Goal: Task Accomplishment & Management: Complete application form

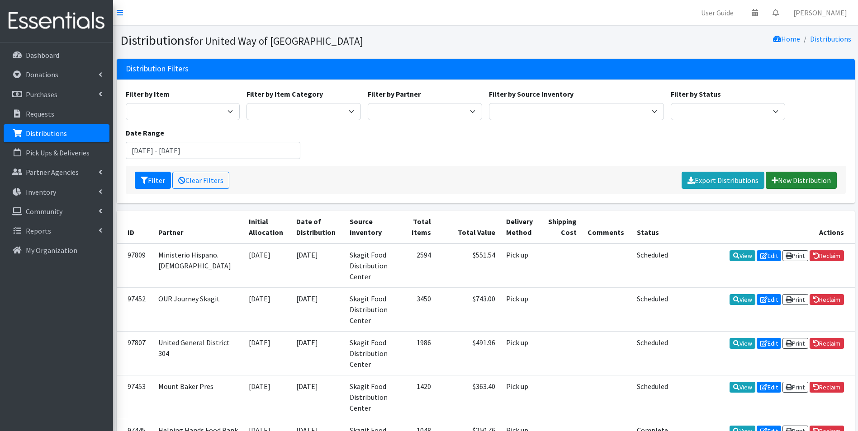
click at [810, 179] on link "New Distribution" at bounding box center [801, 180] width 71 height 17
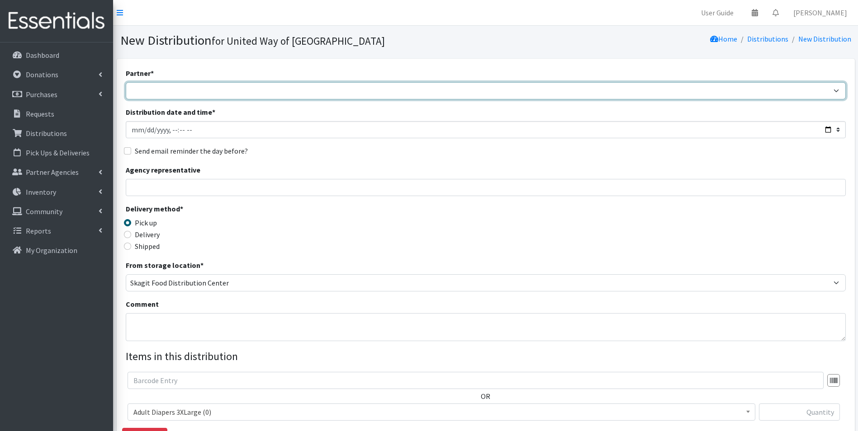
click at [250, 95] on select "Community Action of [GEOGRAPHIC_DATA] Didgwalic Wellness Center Helping Hands F…" at bounding box center [486, 90] width 720 height 17
select select "2286"
click at [126, 82] on select "Community Action of [GEOGRAPHIC_DATA] Didgwalic Wellness Center Helping Hands F…" at bounding box center [486, 90] width 720 height 17
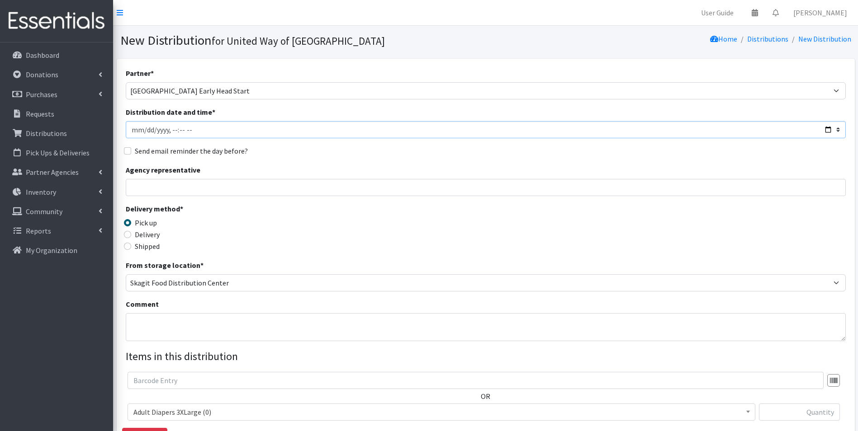
click at [825, 129] on input "Distribution date and time *" at bounding box center [486, 129] width 720 height 17
type input "2025-10-23T10:00"
click at [376, 166] on div "Agency representative" at bounding box center [486, 181] width 720 height 32
click at [131, 151] on input "Send email reminder the day before?" at bounding box center [127, 150] width 7 height 7
checkbox input "true"
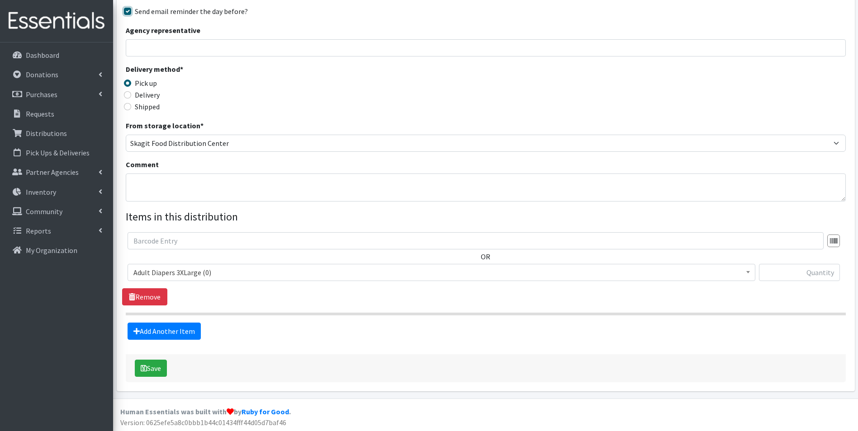
scroll to position [141, 0]
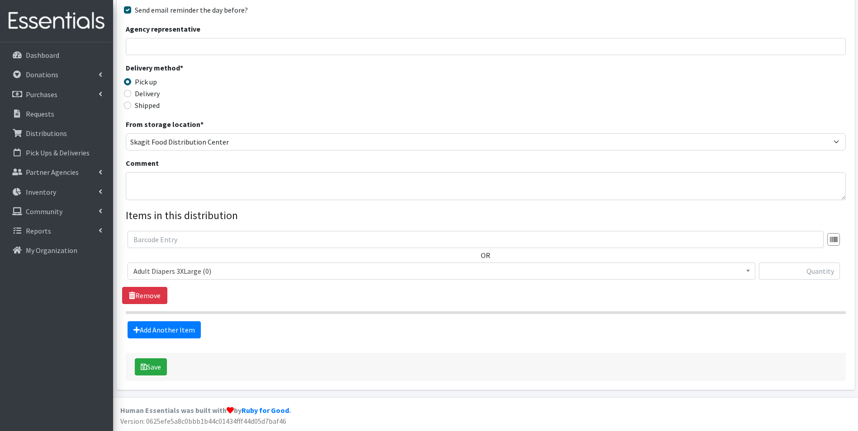
click at [440, 270] on span "Adult Diapers 3XLarge (0)" at bounding box center [441, 271] width 616 height 13
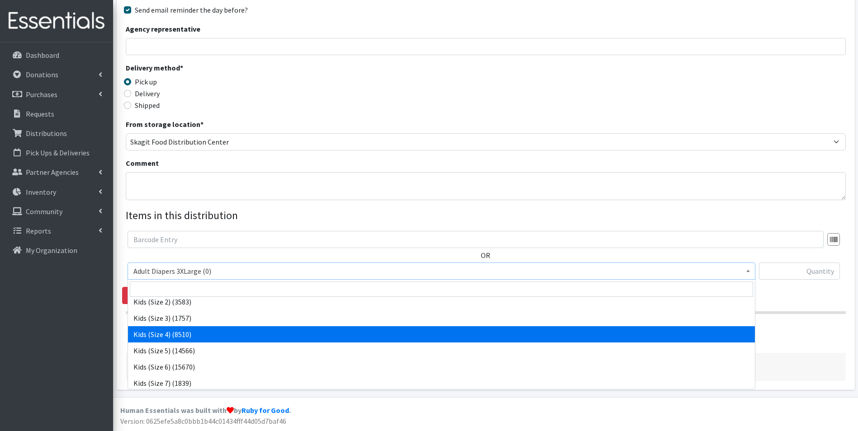
scroll to position [136, 0]
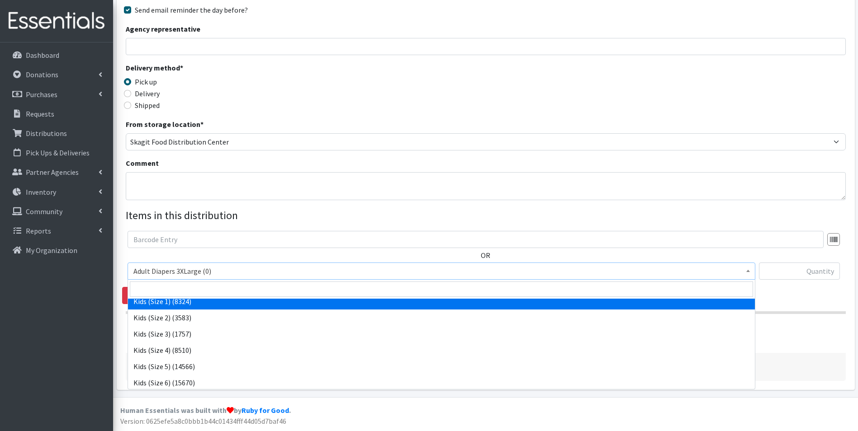
select select "7474"
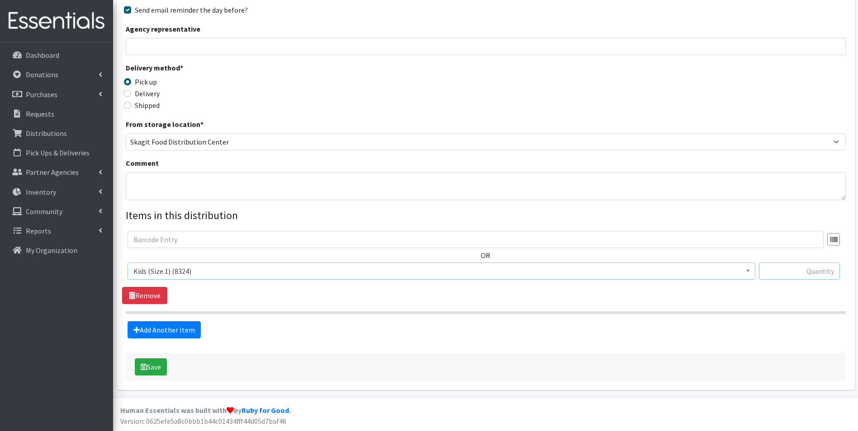
click at [785, 275] on input "text" at bounding box center [799, 271] width 81 height 17
type input "150"
click at [180, 332] on link "Add Another Item" at bounding box center [164, 330] width 73 height 17
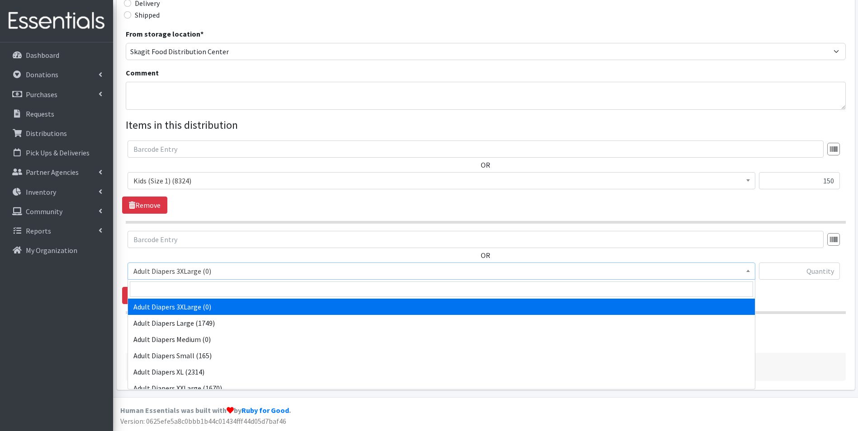
click at [213, 275] on span "Adult Diapers 3XLarge (0)" at bounding box center [441, 271] width 616 height 13
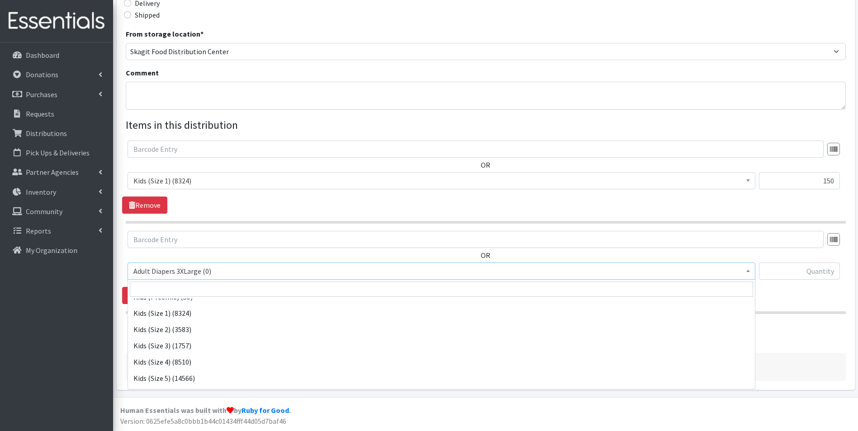
scroll to position [136, 0]
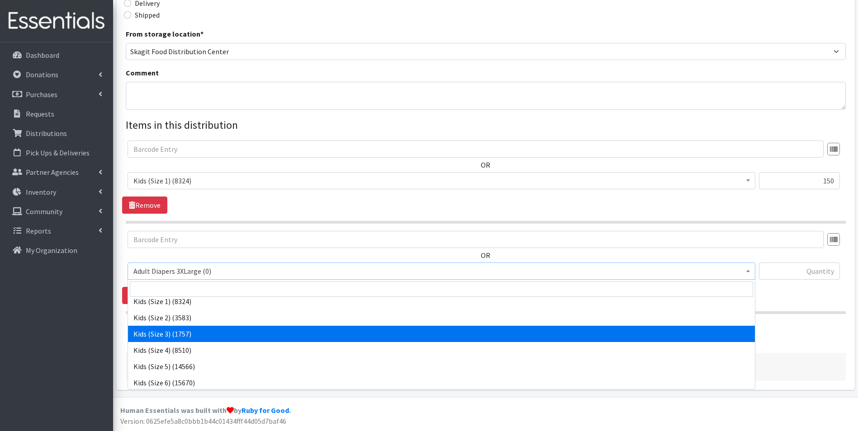
select select "7498"
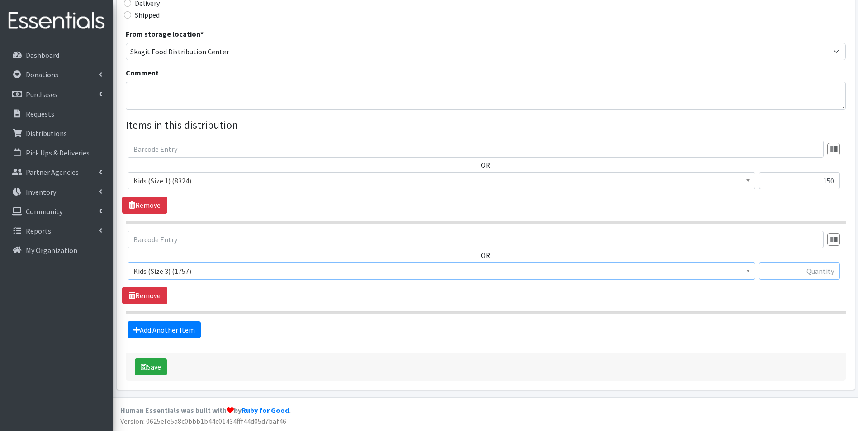
click at [774, 269] on input "text" at bounding box center [799, 271] width 81 height 17
type input "150"
click at [163, 335] on link "Add Another Item" at bounding box center [164, 330] width 73 height 17
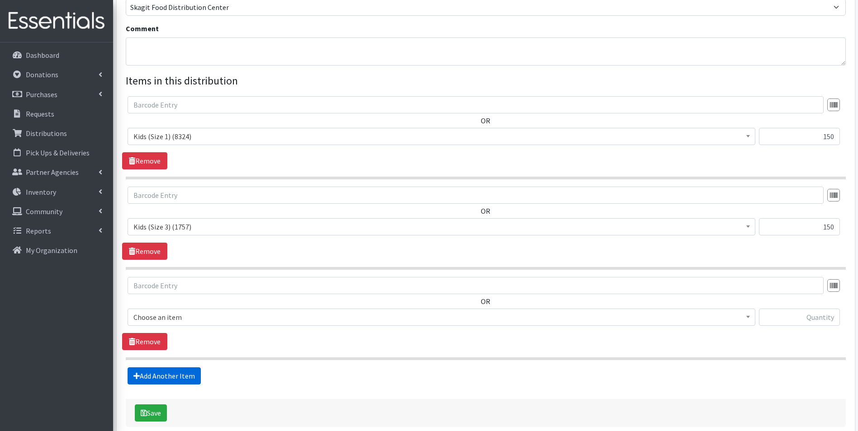
scroll to position [322, 0]
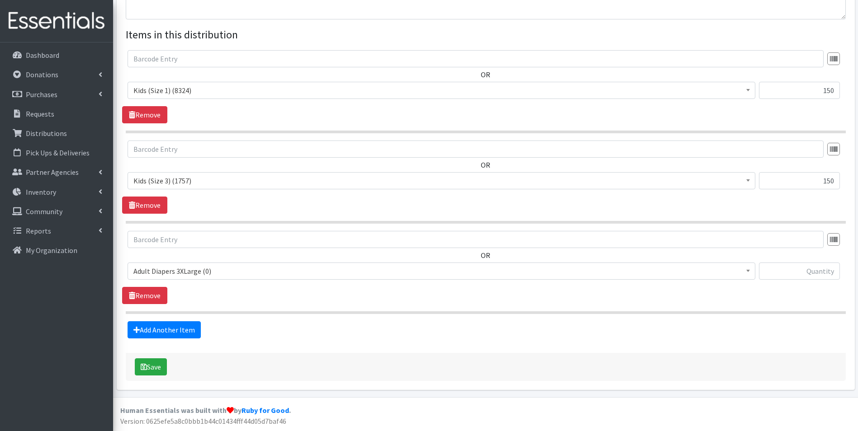
click at [224, 275] on span "Adult Diapers 3XLarge (0)" at bounding box center [441, 271] width 616 height 13
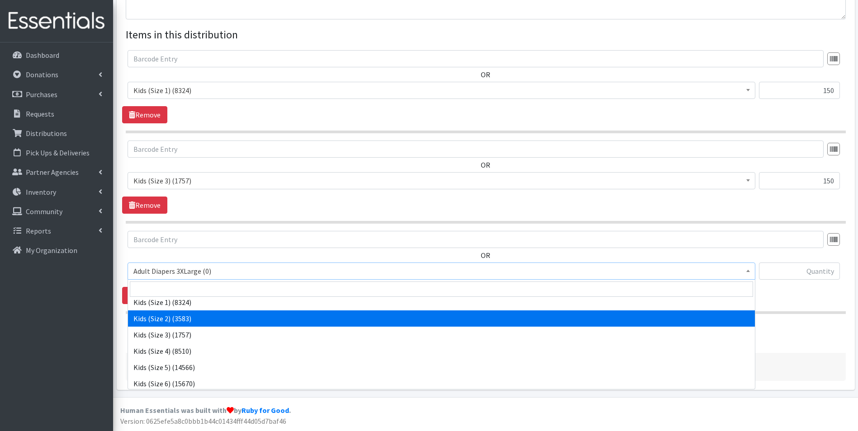
scroll to position [136, 0]
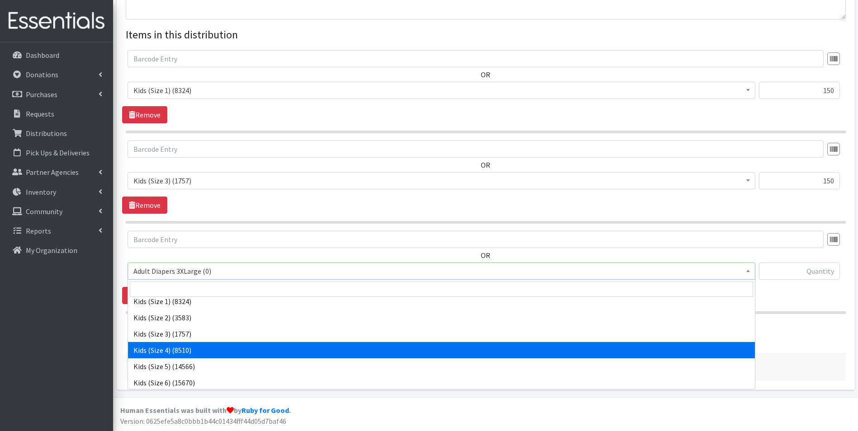
select select "7499"
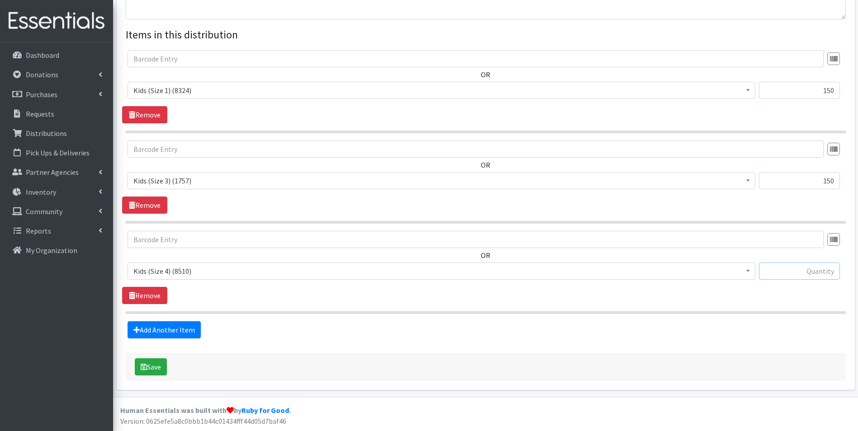
click at [792, 276] on input "text" at bounding box center [799, 271] width 81 height 17
type input "300"
click at [187, 330] on link "Add Another Item" at bounding box center [164, 330] width 73 height 17
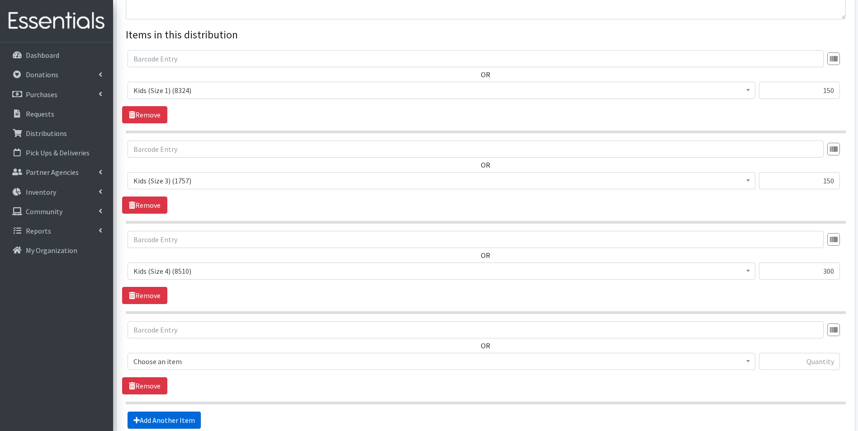
scroll to position [412, 0]
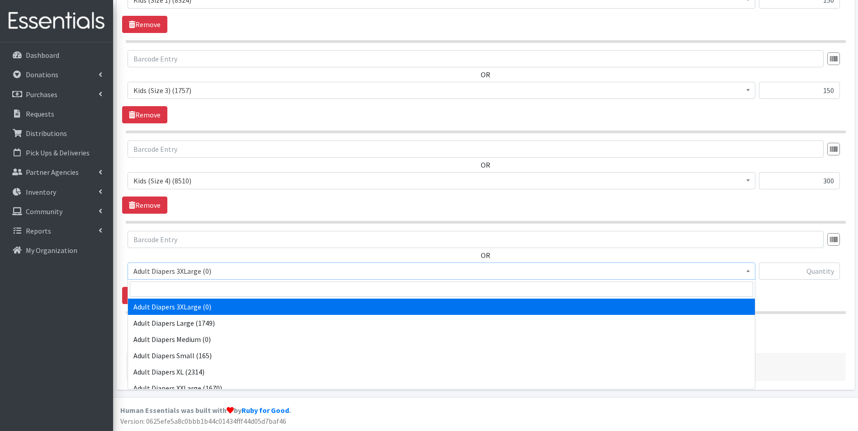
click at [210, 270] on span "Adult Diapers 3XLarge (0)" at bounding box center [441, 271] width 616 height 13
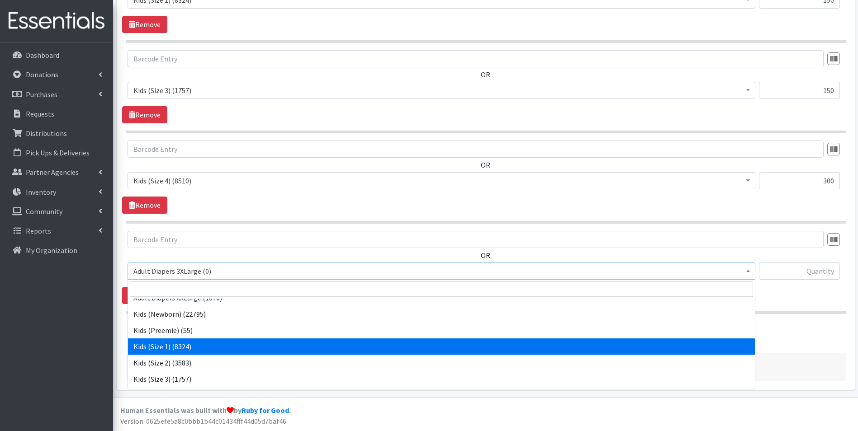
scroll to position [136, 0]
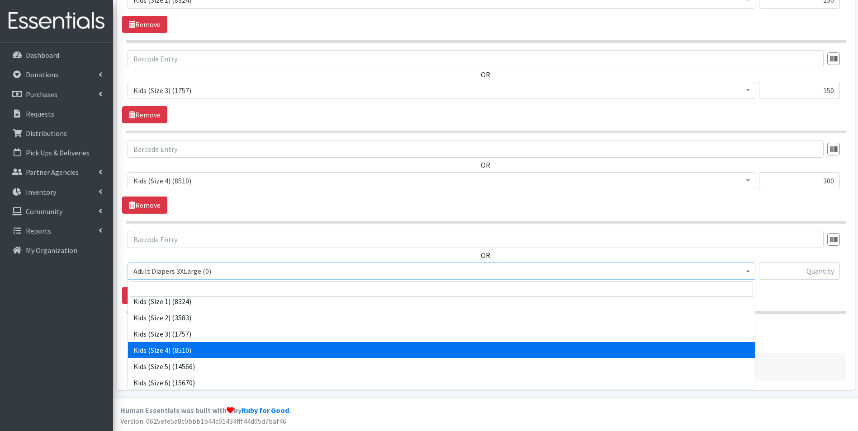
select select "7499"
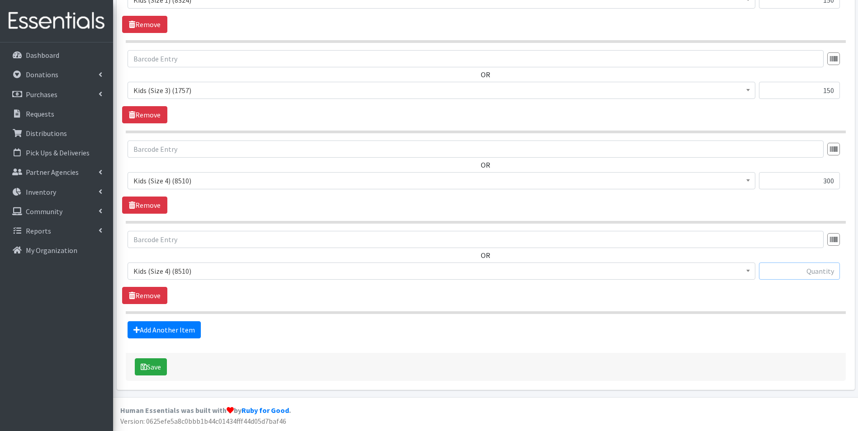
click at [788, 269] on input "text" at bounding box center [799, 271] width 81 height 17
type input "300"
click at [149, 332] on link "Add Another Item" at bounding box center [164, 330] width 73 height 17
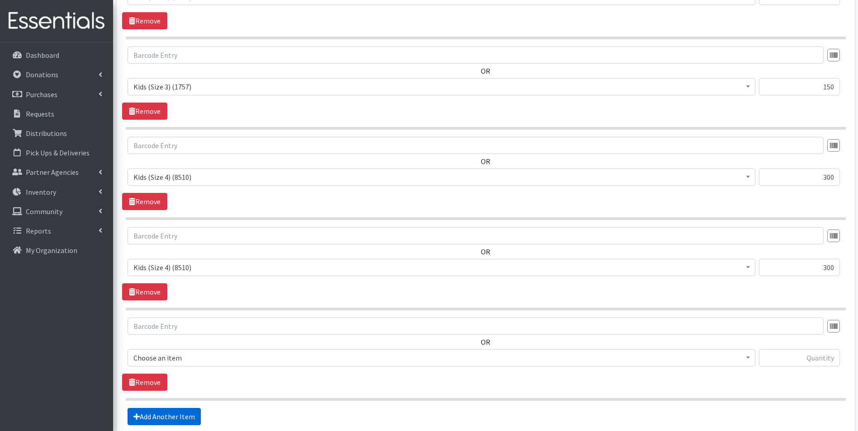
scroll to position [503, 0]
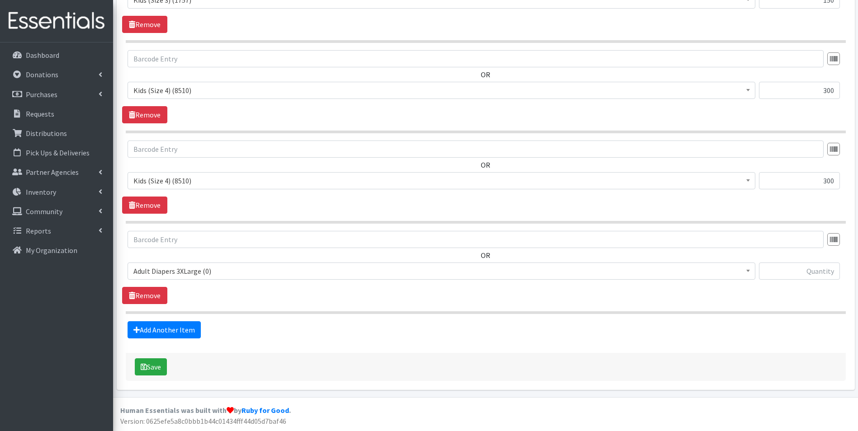
click at [190, 274] on span "Adult Diapers 3XLarge (0)" at bounding box center [441, 271] width 616 height 13
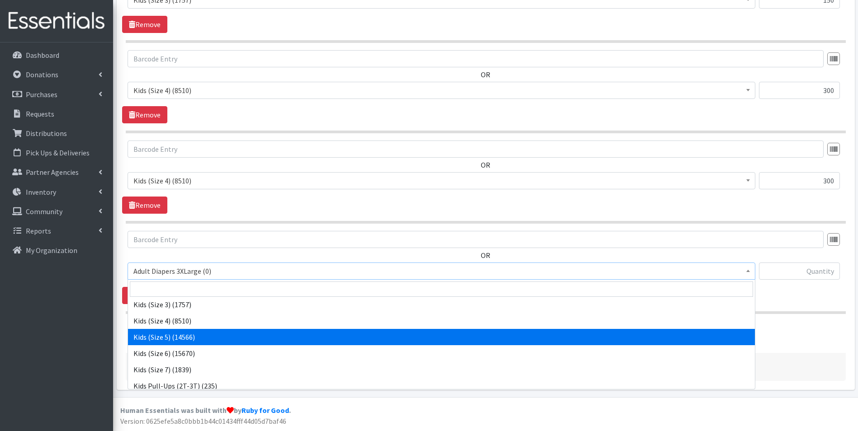
scroll to position [181, 0]
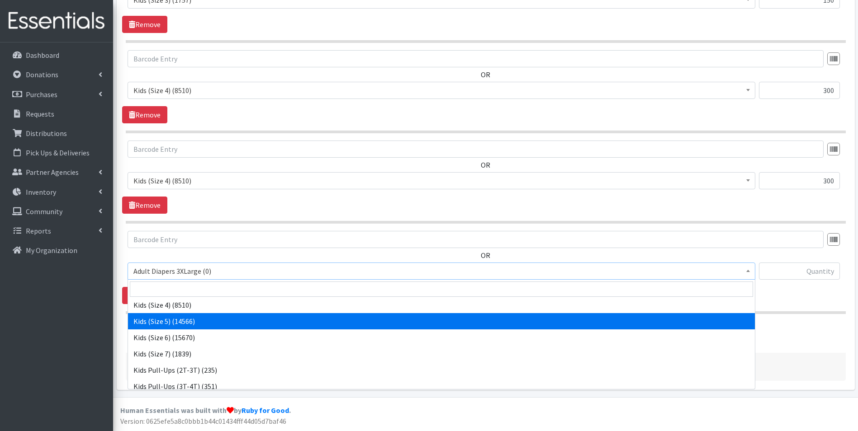
select select "7504"
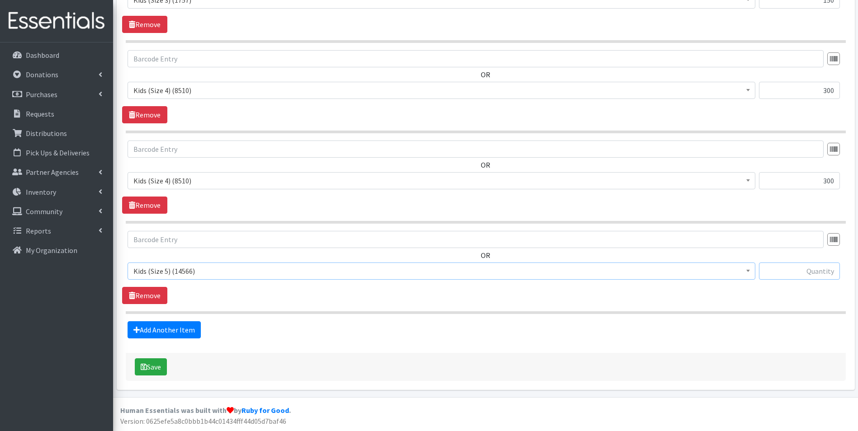
click at [801, 267] on input "text" at bounding box center [799, 271] width 81 height 17
type input "450"
click at [179, 325] on link "Add Another Item" at bounding box center [164, 330] width 73 height 17
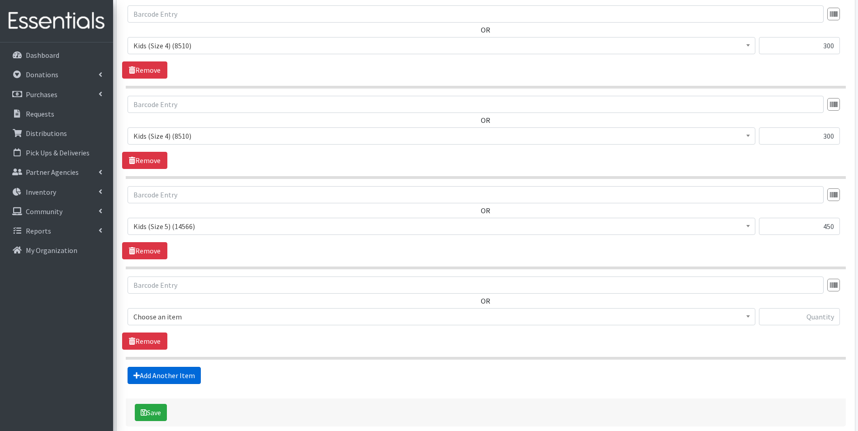
scroll to position [593, 0]
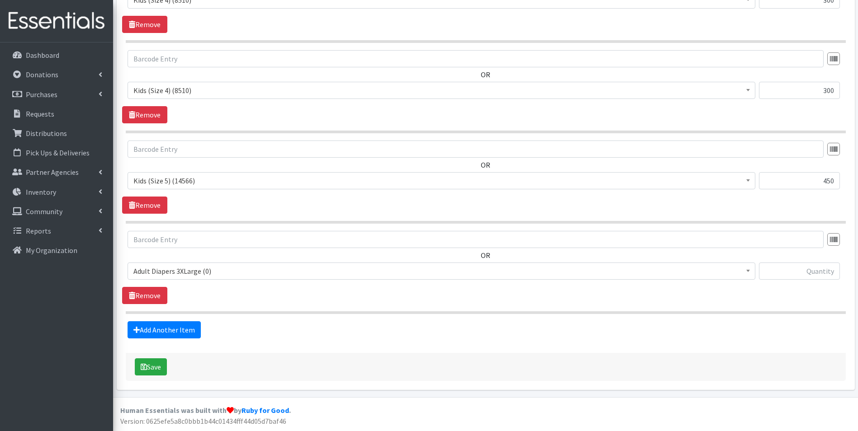
click at [215, 274] on span "Adult Diapers 3XLarge (0)" at bounding box center [441, 271] width 616 height 13
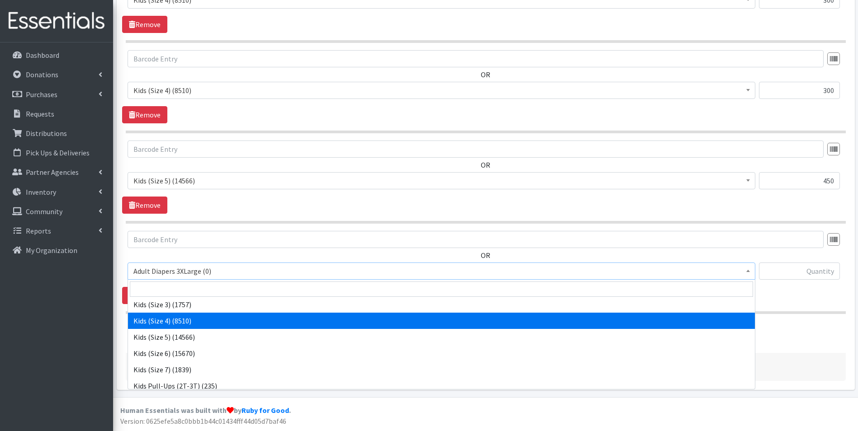
scroll to position [181, 0]
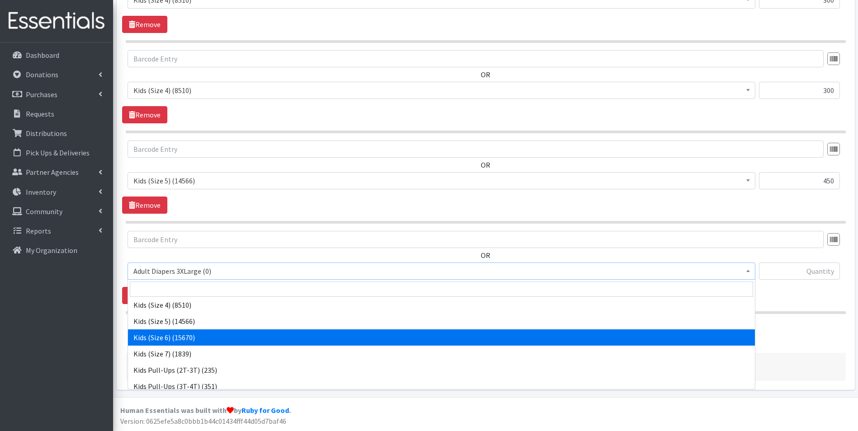
select select "7471"
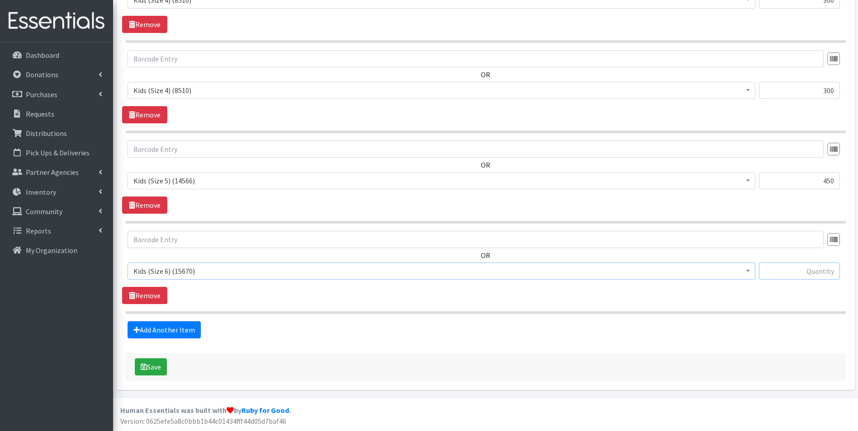
click at [825, 275] on input "text" at bounding box center [799, 271] width 81 height 17
type input "650"
click at [184, 332] on link "Add Another Item" at bounding box center [164, 330] width 73 height 17
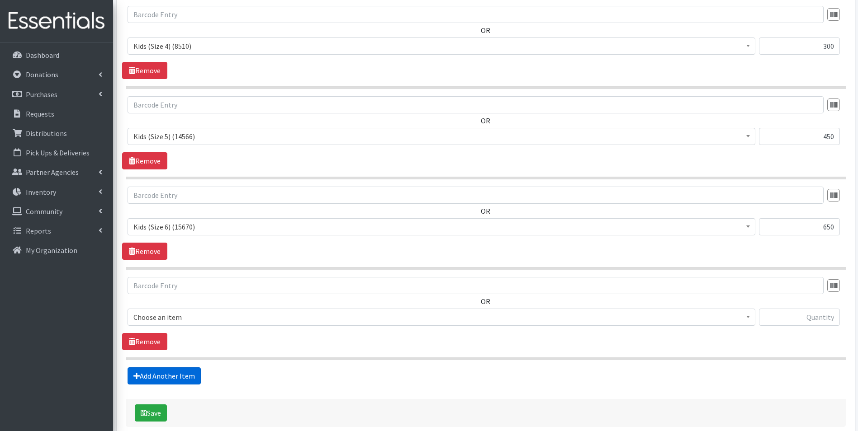
scroll to position [684, 0]
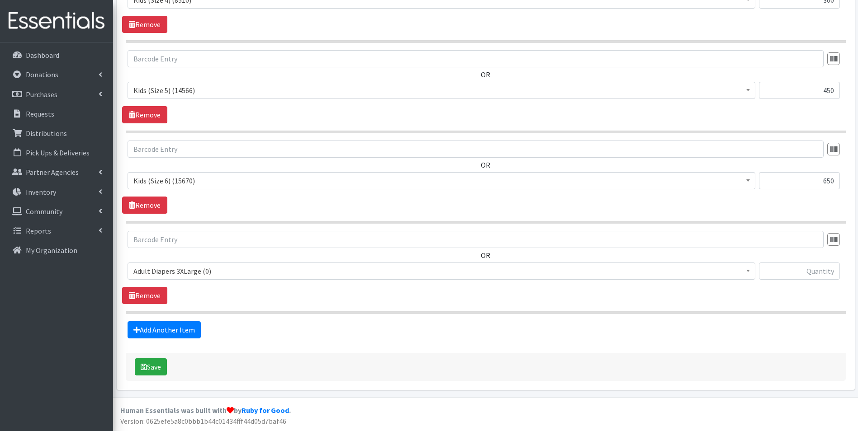
click at [228, 268] on span "Adult Diapers 3XLarge (0)" at bounding box center [441, 271] width 616 height 13
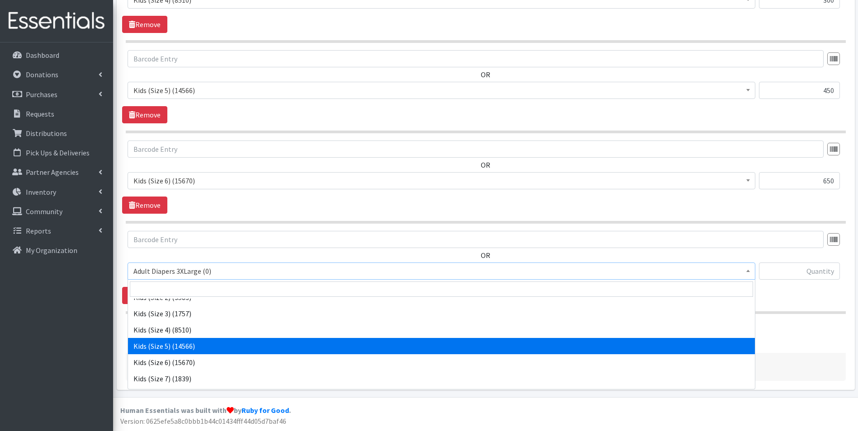
scroll to position [181, 0]
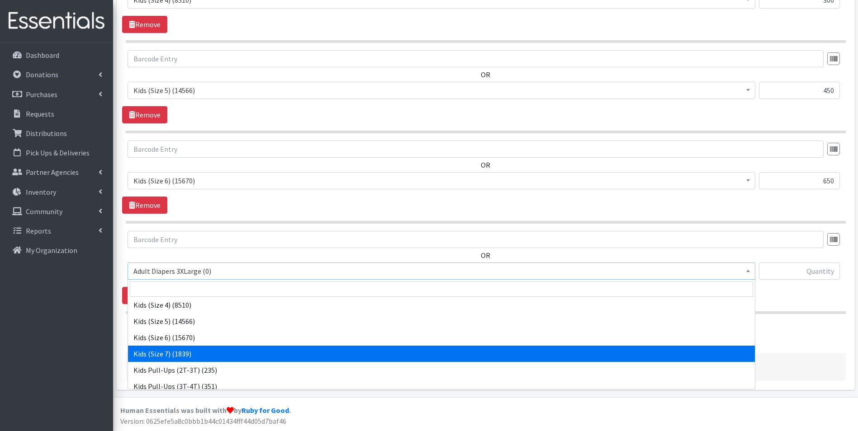
select select "12361"
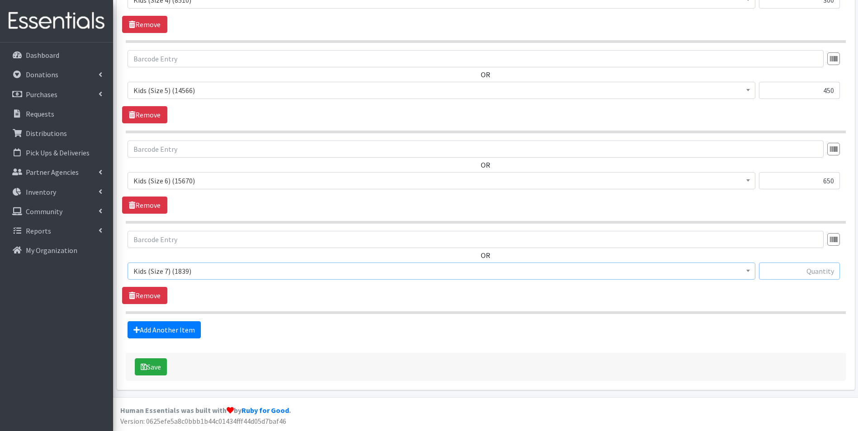
click at [788, 270] on input "text" at bounding box center [799, 271] width 81 height 17
type input "200"
click at [171, 326] on link "Add Another Item" at bounding box center [164, 330] width 73 height 17
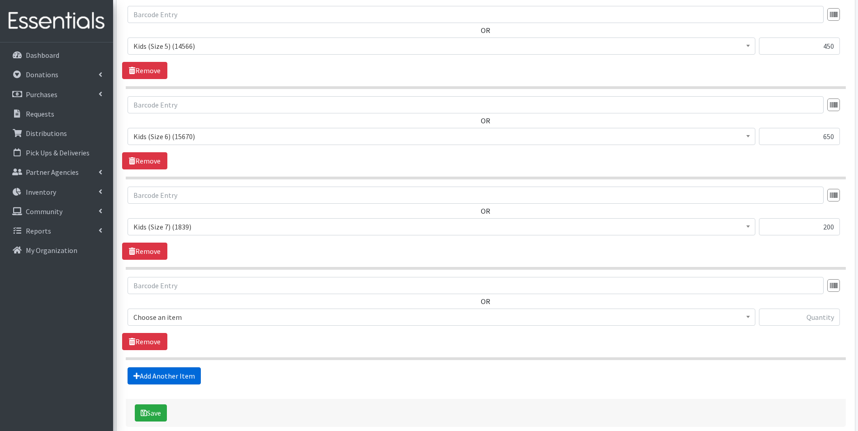
scroll to position [774, 0]
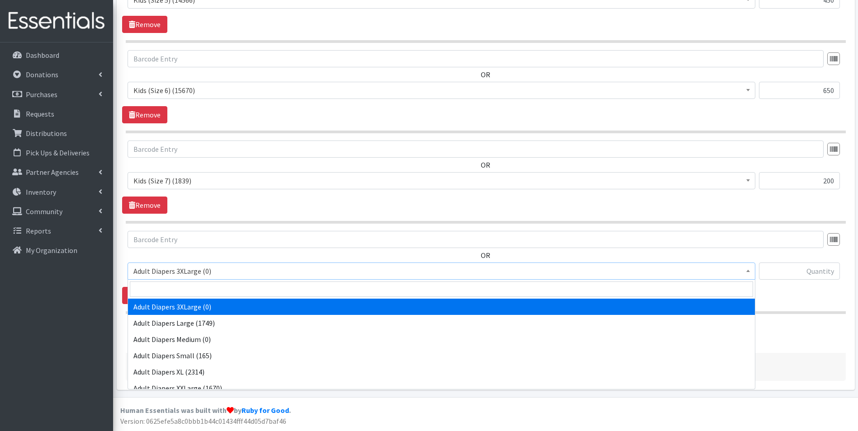
click at [220, 269] on span "Adult Diapers 3XLarge (0)" at bounding box center [441, 271] width 616 height 13
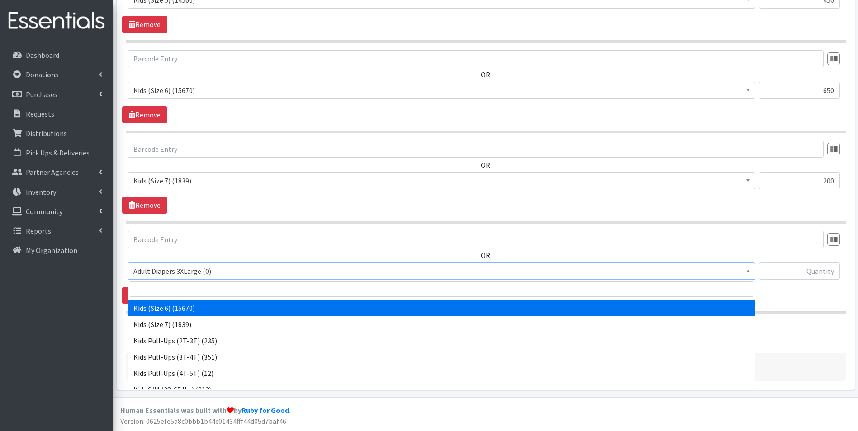
scroll to position [226, 0]
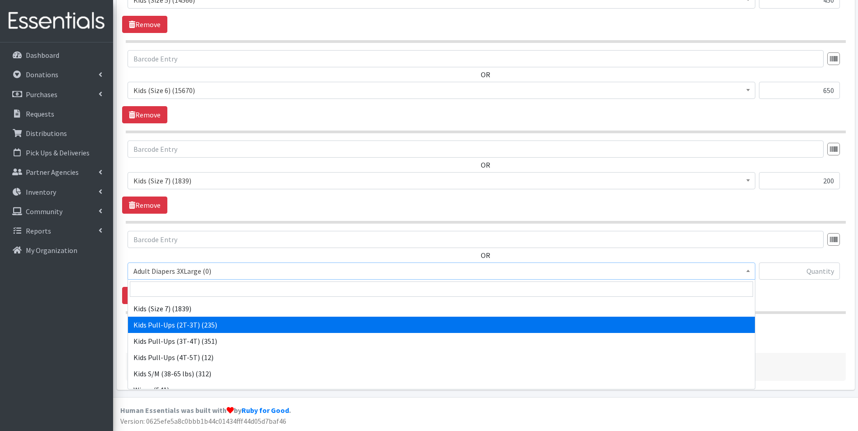
select select "7506"
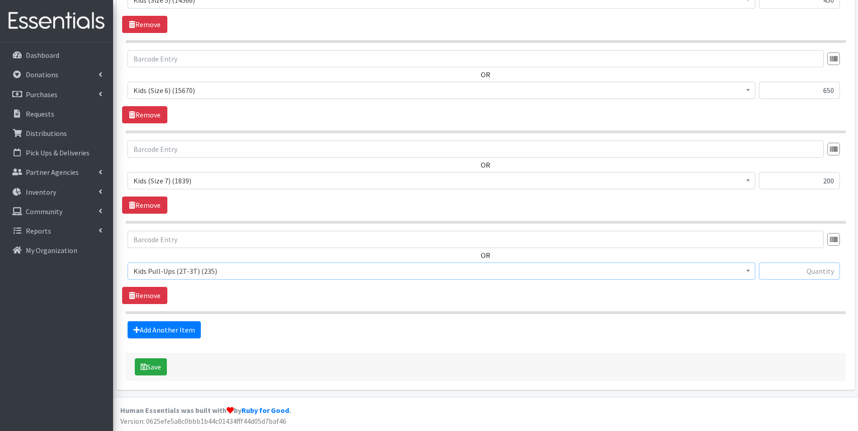
click at [814, 270] on input "text" at bounding box center [799, 271] width 81 height 17
type input "50"
click at [154, 334] on link "Add Another Item" at bounding box center [164, 330] width 73 height 17
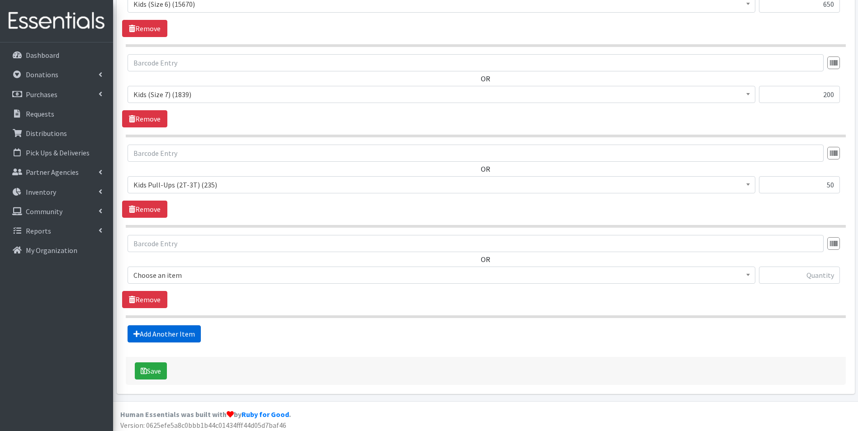
scroll to position [865, 0]
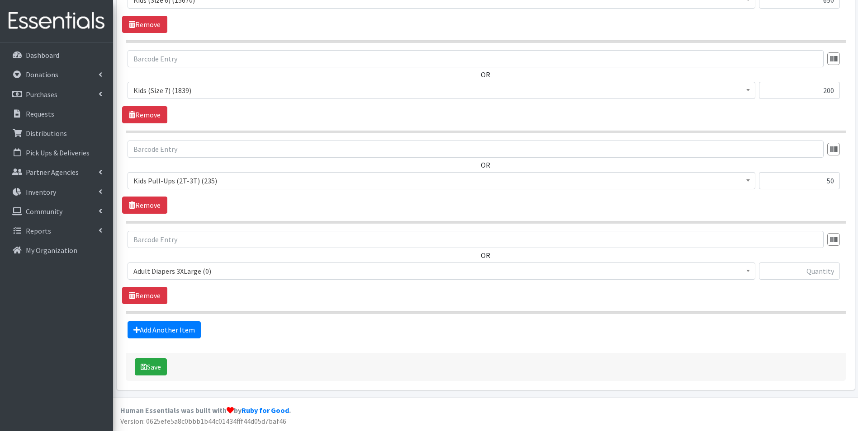
click at [243, 266] on span "Adult Diapers 3XLarge (0)" at bounding box center [441, 271] width 616 height 13
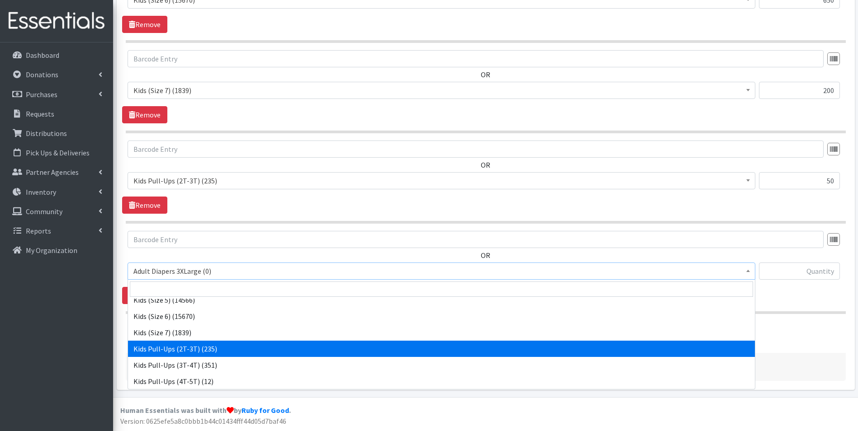
scroll to position [251, 0]
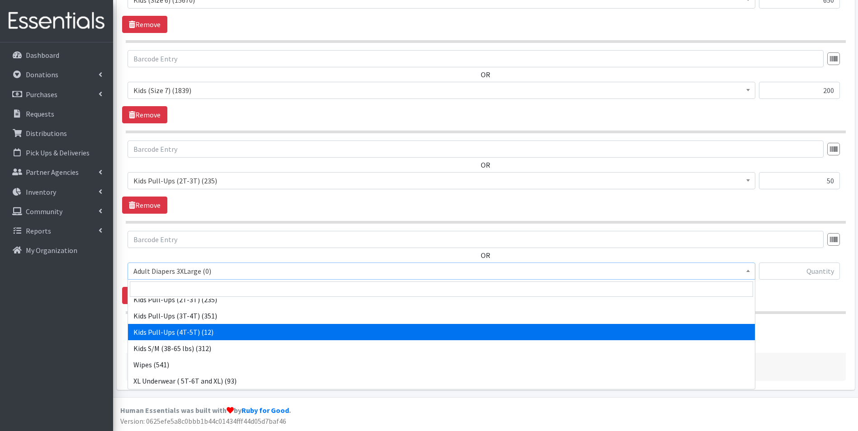
select select "7472"
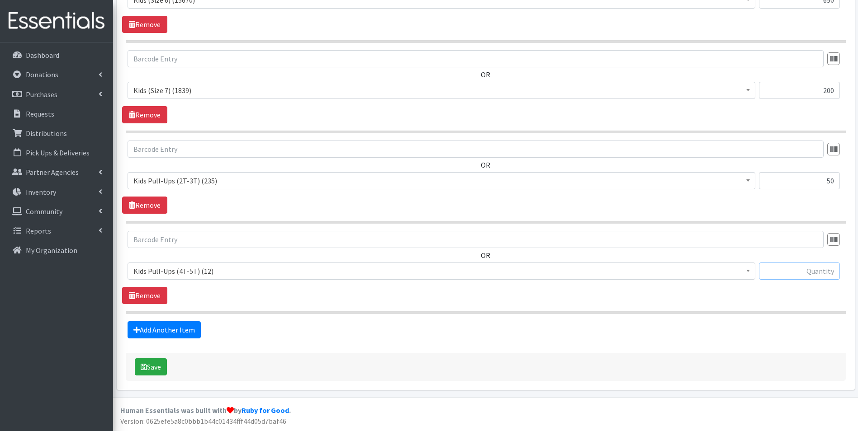
click at [769, 265] on input "text" at bounding box center [799, 271] width 81 height 17
click at [154, 332] on link "Add Another Item" at bounding box center [164, 330] width 73 height 17
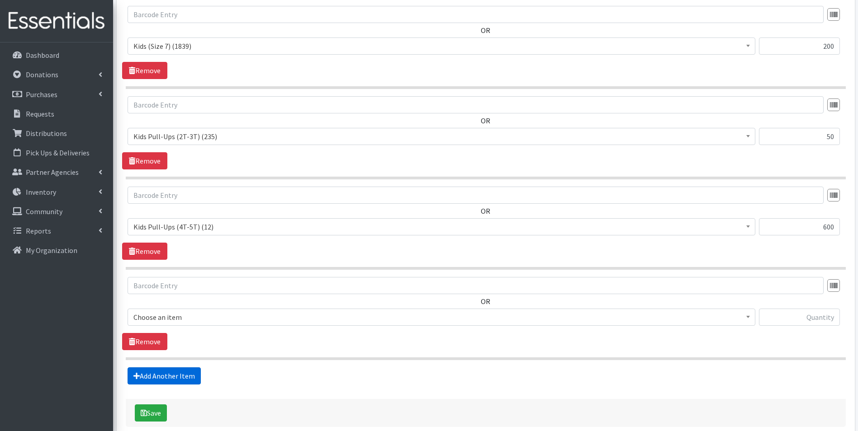
scroll to position [955, 0]
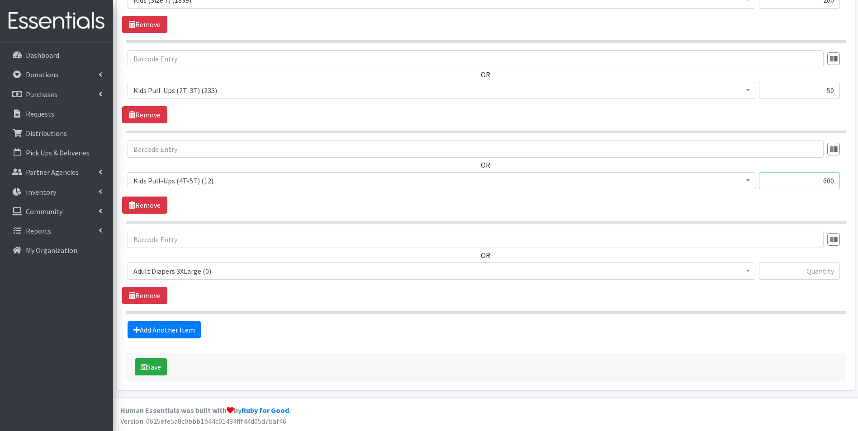
click at [834, 177] on input "600" at bounding box center [799, 180] width 81 height 17
type input "6"
type input "12"
click at [166, 332] on link "Add Another Item" at bounding box center [164, 330] width 73 height 17
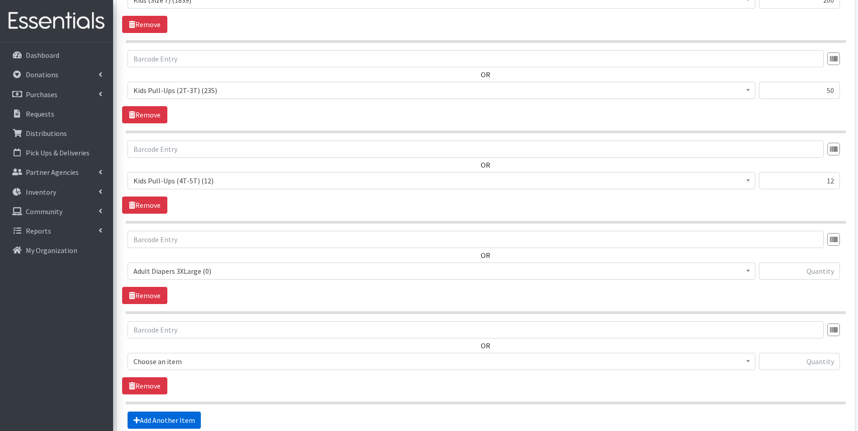
scroll to position [1046, 0]
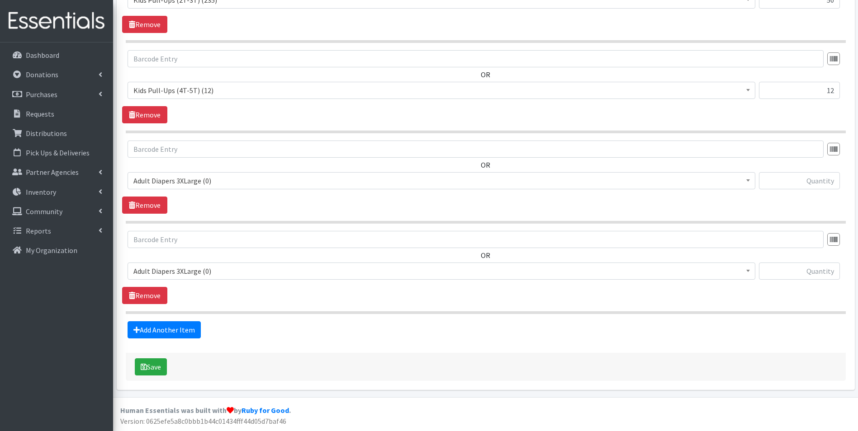
click at [241, 271] on span "Adult Diapers 3XLarge (0)" at bounding box center [441, 271] width 616 height 13
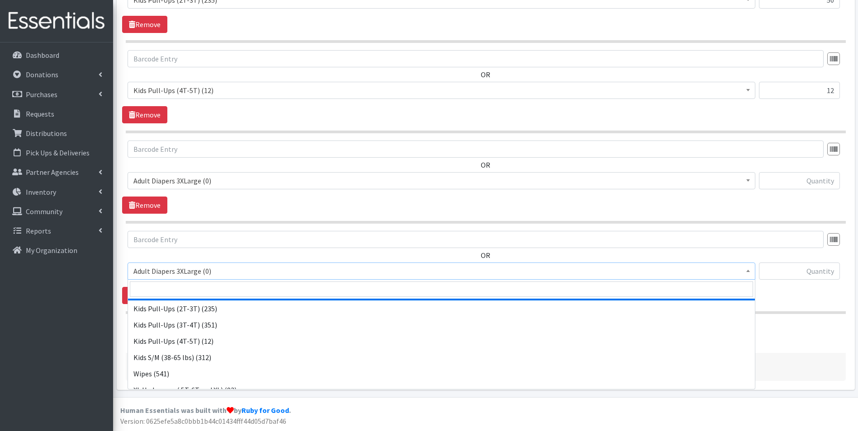
scroll to position [251, 0]
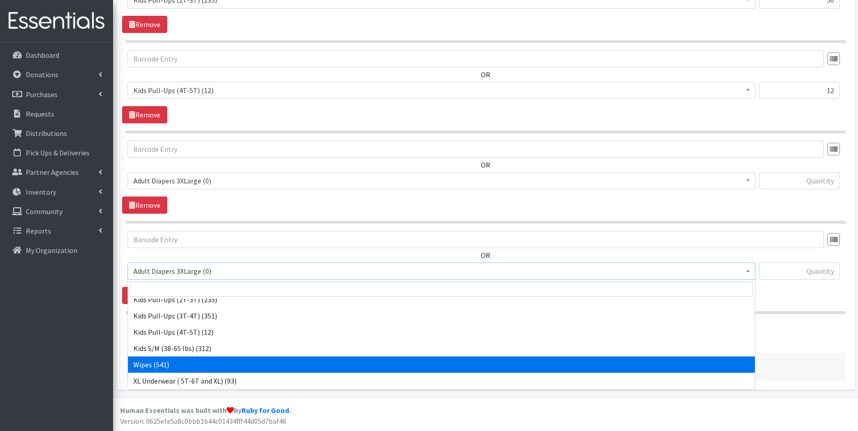
select select "8908"
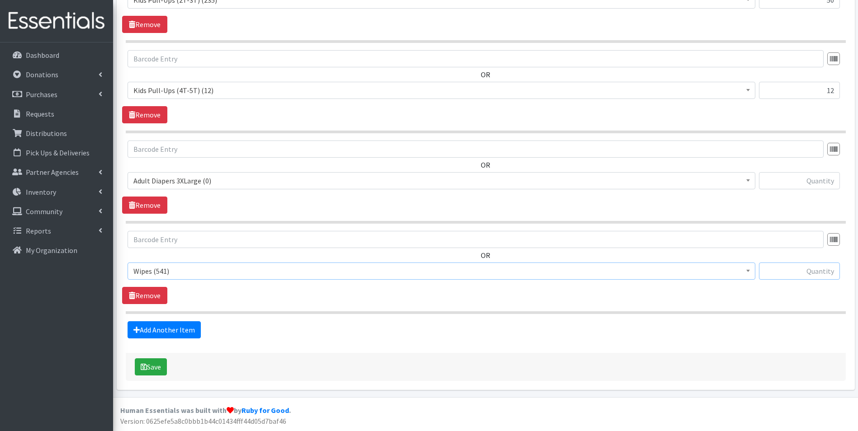
click at [820, 269] on input "text" at bounding box center [799, 271] width 81 height 17
type input "50"
click at [167, 333] on link "Add Another Item" at bounding box center [164, 330] width 73 height 17
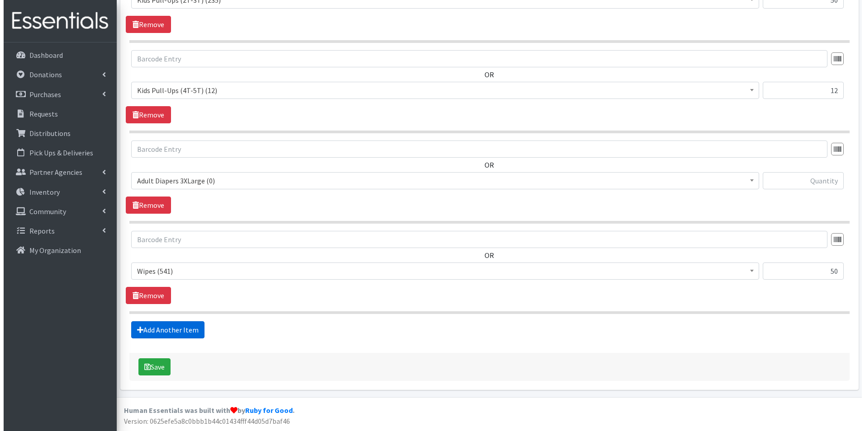
scroll to position [1136, 0]
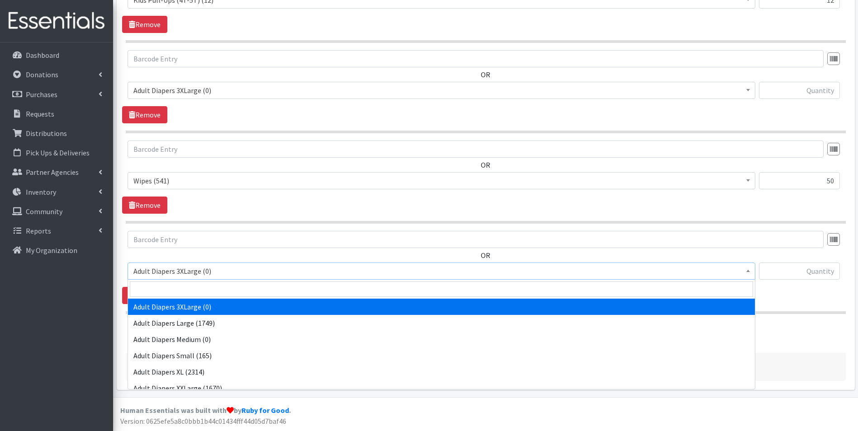
click at [229, 273] on span "Adult Diapers 3XLarge (0)" at bounding box center [441, 271] width 616 height 13
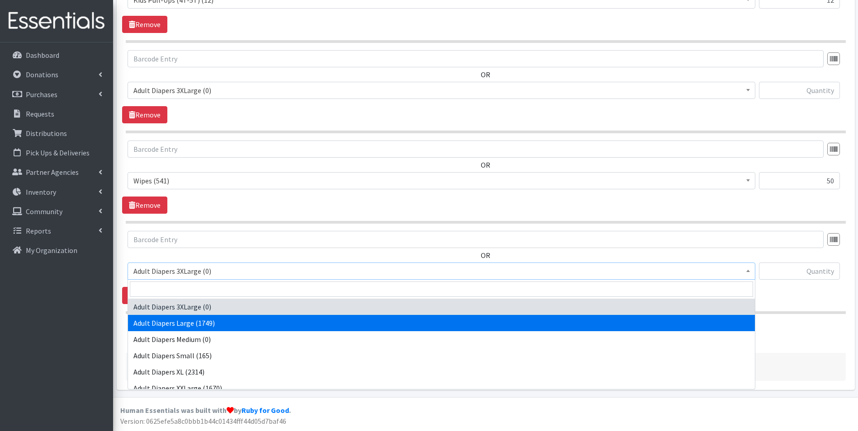
select select "12580"
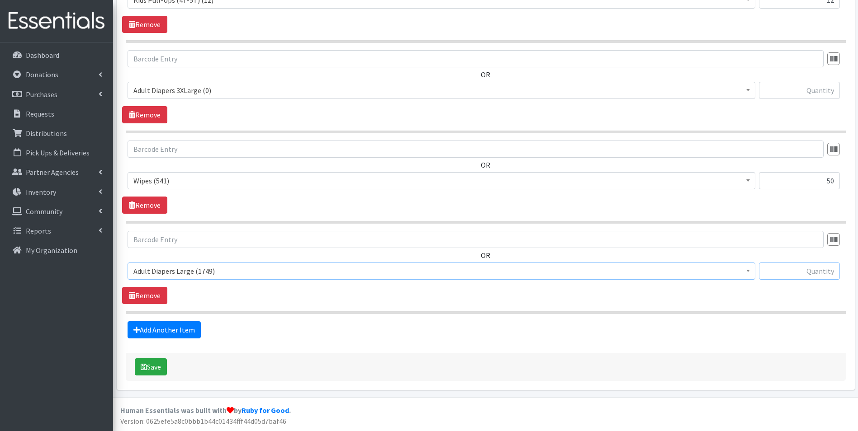
click at [791, 274] on input "text" at bounding box center [799, 271] width 81 height 17
type input "50"
click at [146, 365] on icon "submit" at bounding box center [144, 367] width 6 height 7
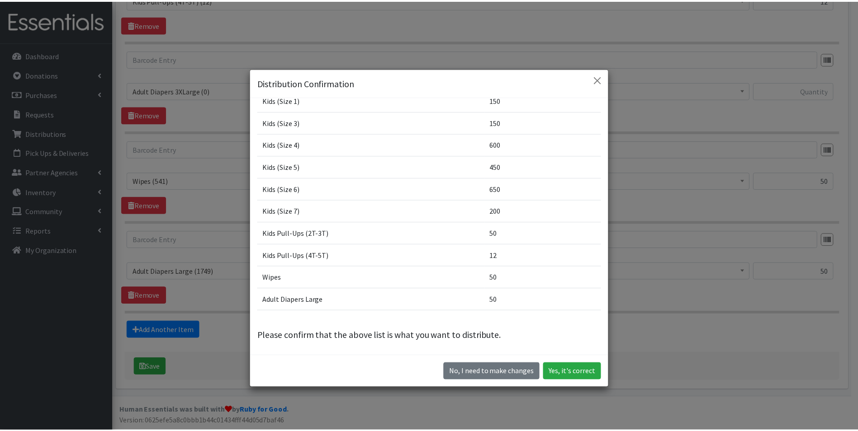
scroll to position [74, 0]
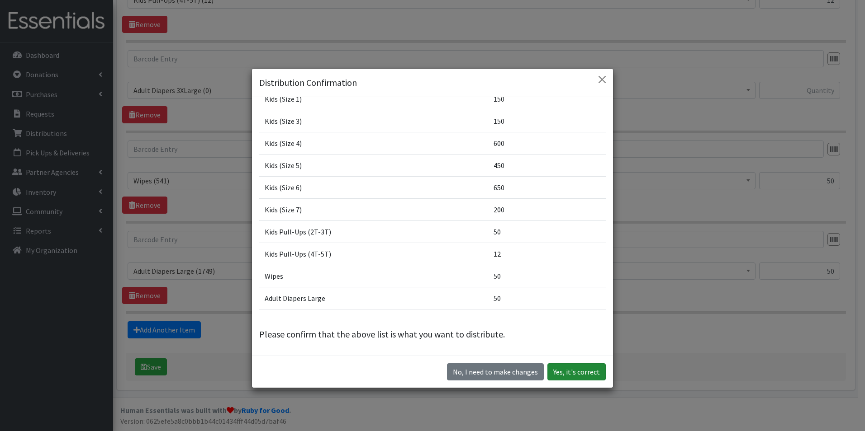
click at [594, 374] on button "Yes, it's correct" at bounding box center [576, 372] width 58 height 17
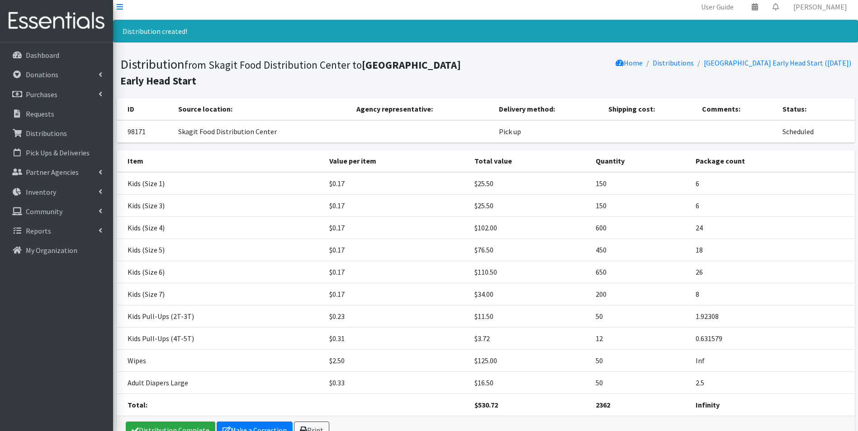
scroll to position [60, 0]
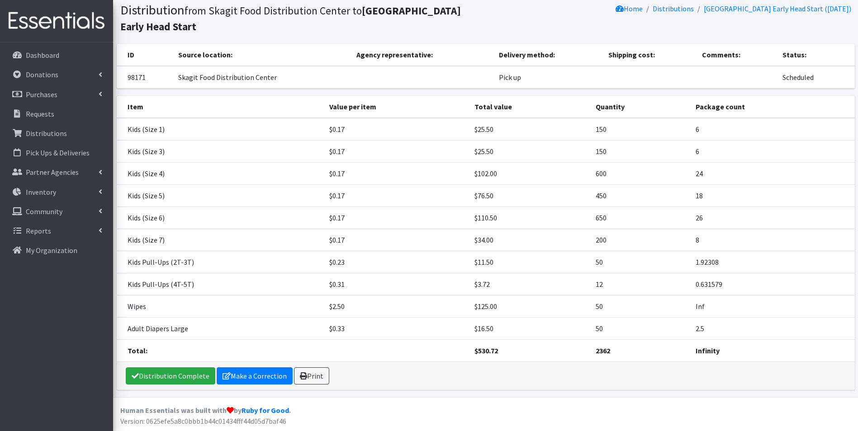
click at [321, 374] on link "Print" at bounding box center [311, 376] width 35 height 17
click at [48, 130] on p "Distributions" at bounding box center [46, 133] width 41 height 9
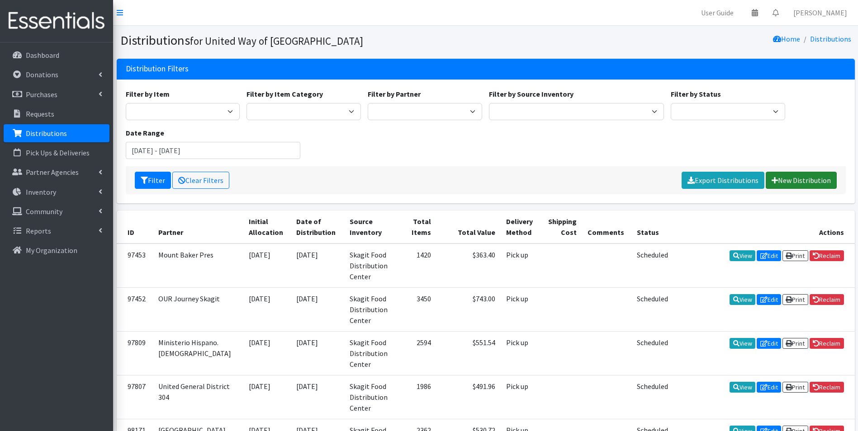
click at [789, 176] on link "New Distribution" at bounding box center [801, 180] width 71 height 17
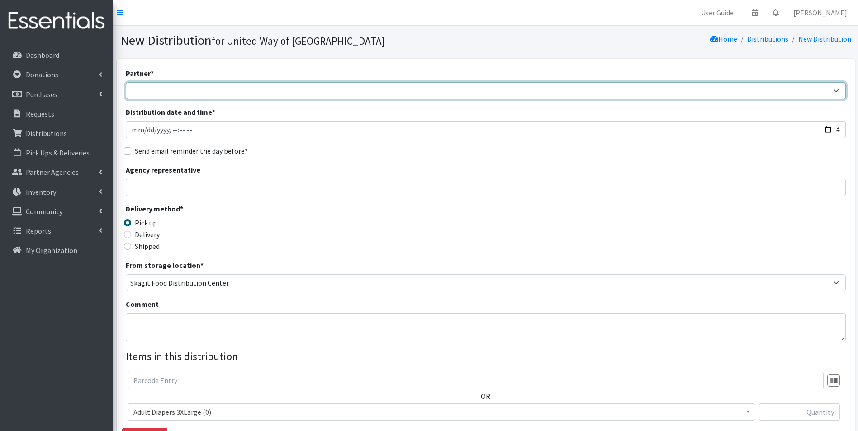
click at [199, 91] on select "Community Action of [GEOGRAPHIC_DATA] Didgwalic Wellness Center Helping Hands F…" at bounding box center [486, 90] width 720 height 17
select select "8237"
click at [126, 82] on select "Community Action of [GEOGRAPHIC_DATA] Didgwalic Wellness Center Helping Hands F…" at bounding box center [486, 90] width 720 height 17
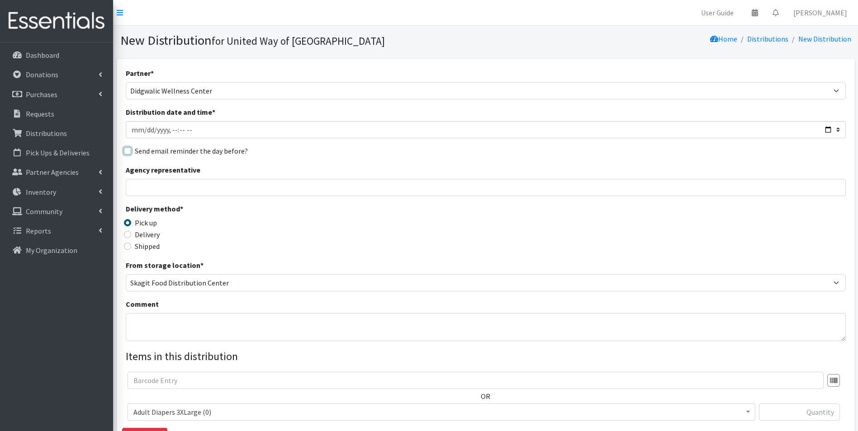
click at [128, 151] on input "Send email reminder the day before?" at bounding box center [127, 150] width 7 height 7
checkbox input "true"
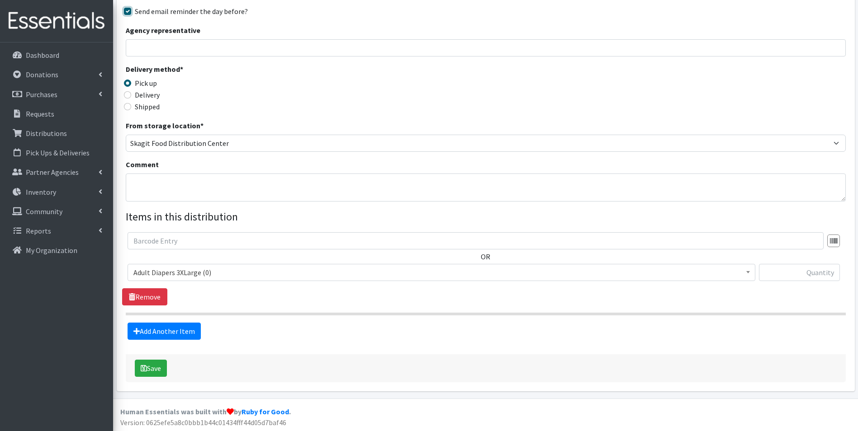
scroll to position [141, 0]
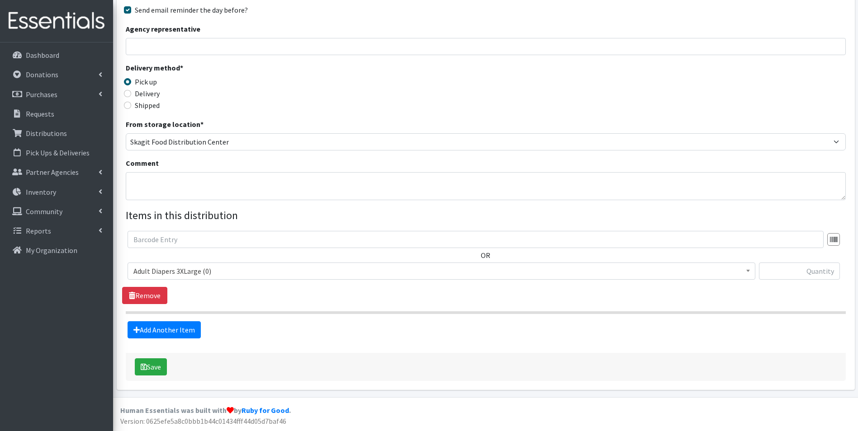
click at [442, 272] on span "Adult Diapers 3XLarge (0)" at bounding box center [441, 271] width 616 height 13
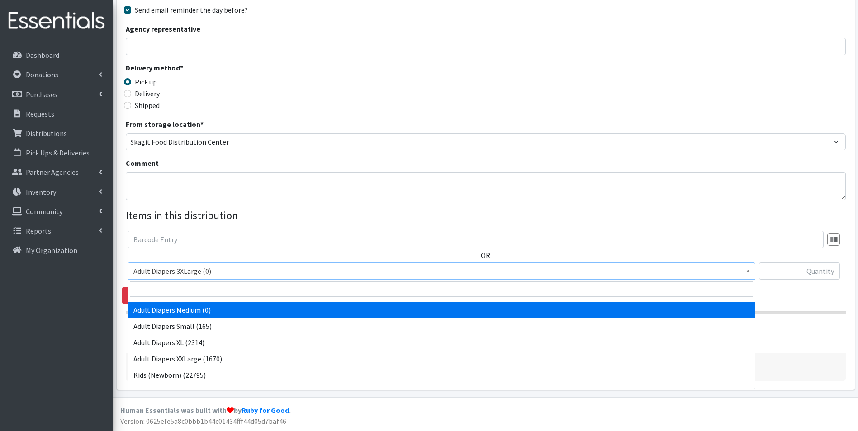
scroll to position [90, 0]
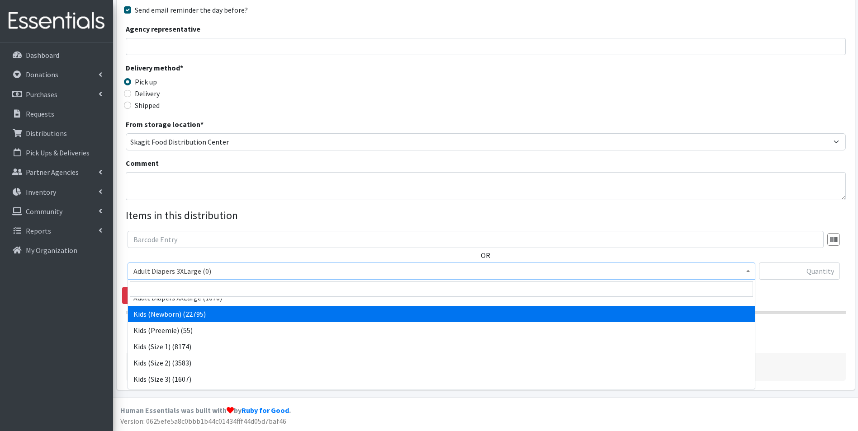
select select "7493"
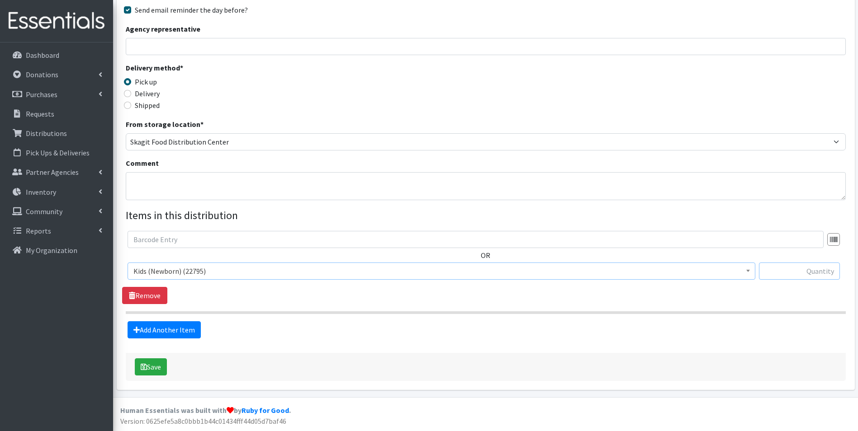
click at [801, 272] on input "text" at bounding box center [799, 271] width 81 height 17
type input "50"
click at [176, 328] on link "Add Another Item" at bounding box center [164, 330] width 73 height 17
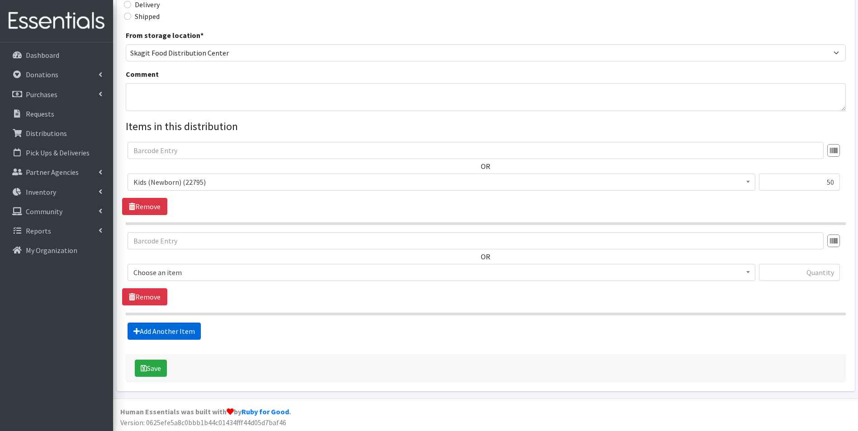
scroll to position [232, 0]
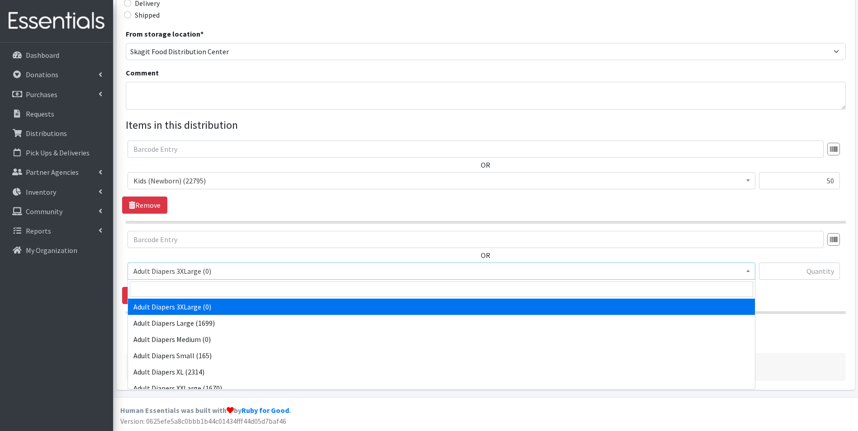
click at [218, 267] on span "Adult Diapers 3XLarge (0)" at bounding box center [441, 271] width 616 height 13
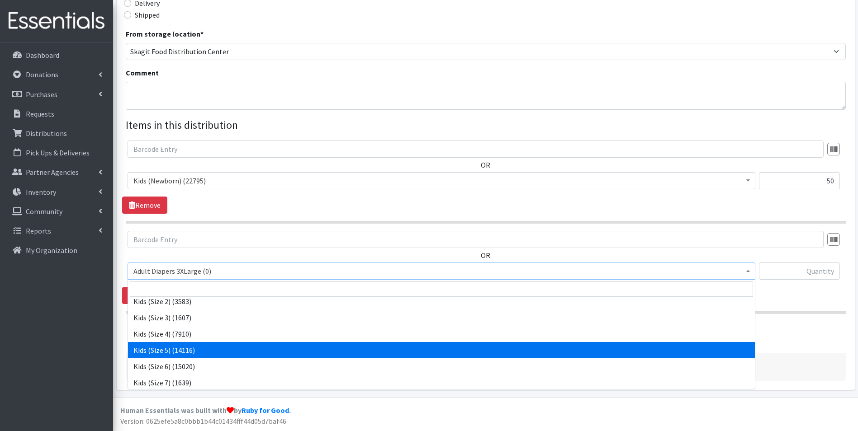
scroll to position [136, 0]
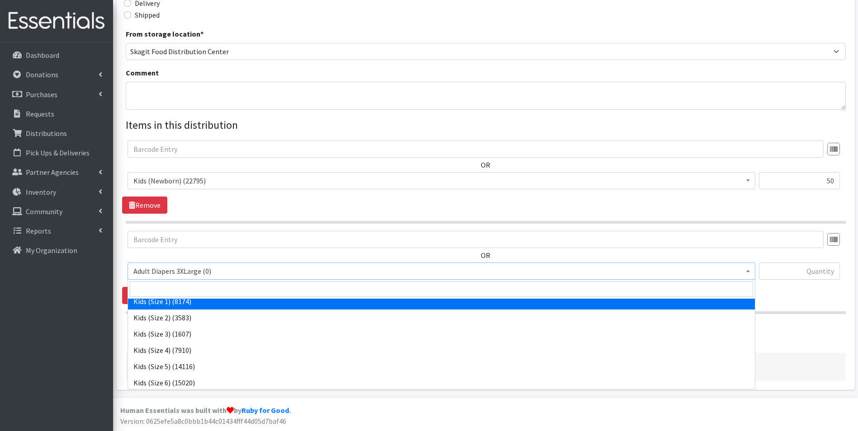
select select "7474"
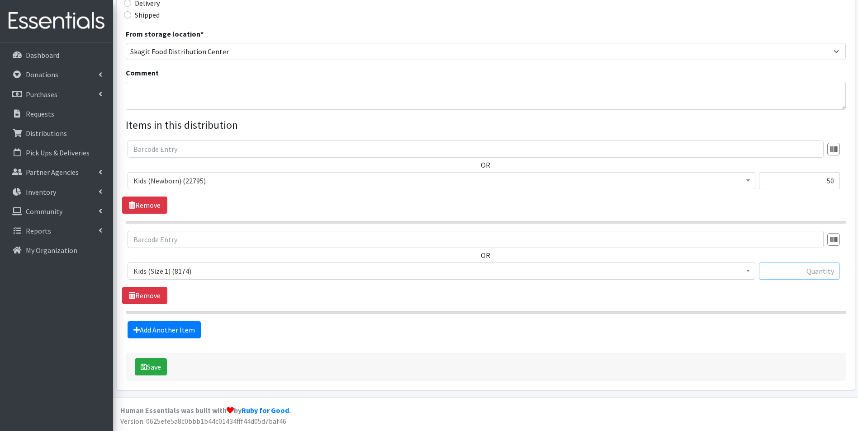
click at [777, 271] on input "text" at bounding box center [799, 271] width 81 height 17
type input "75"
click at [150, 327] on link "Add Another Item" at bounding box center [164, 330] width 73 height 17
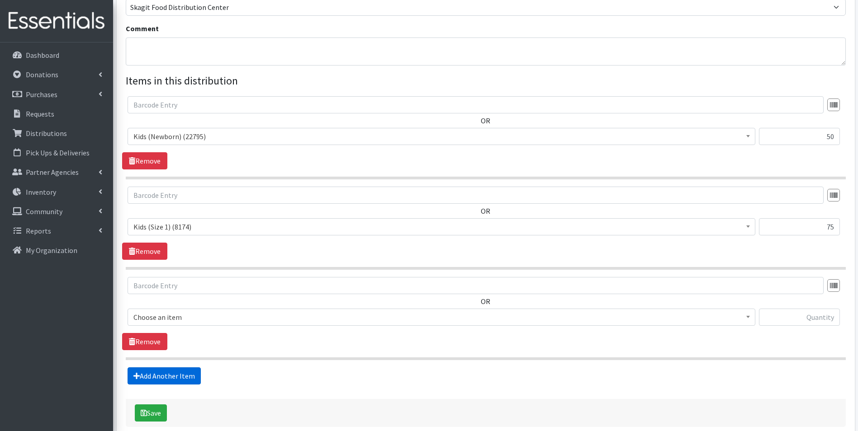
scroll to position [322, 0]
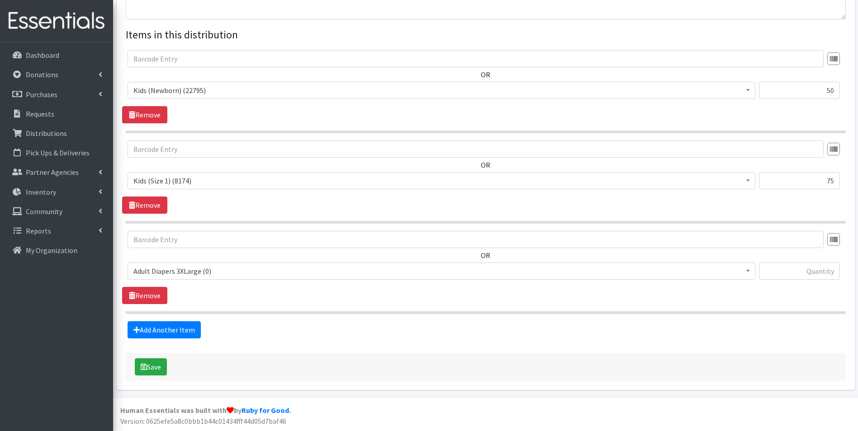
click at [199, 273] on span "Adult Diapers 3XLarge (0)" at bounding box center [441, 271] width 616 height 13
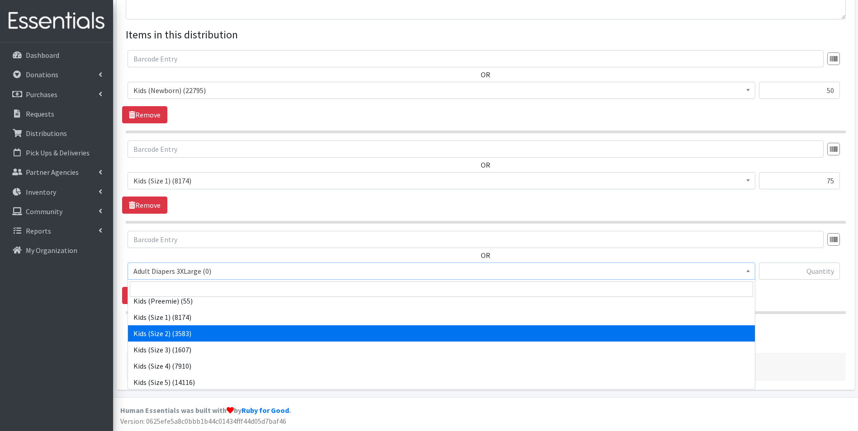
scroll to position [136, 0]
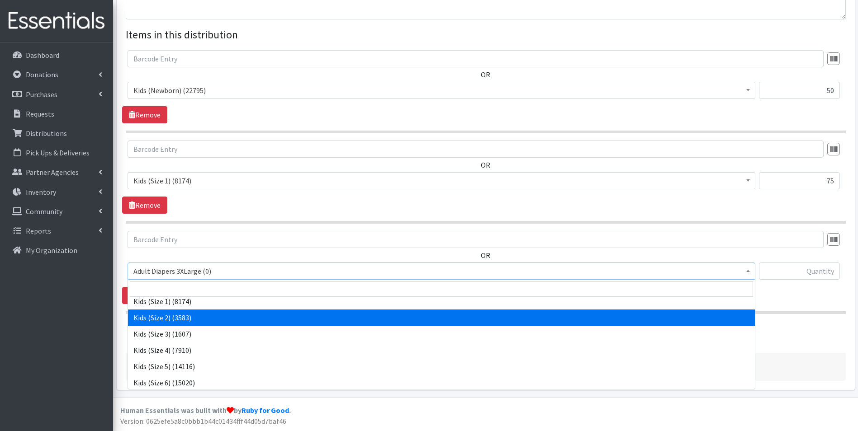
select select "7475"
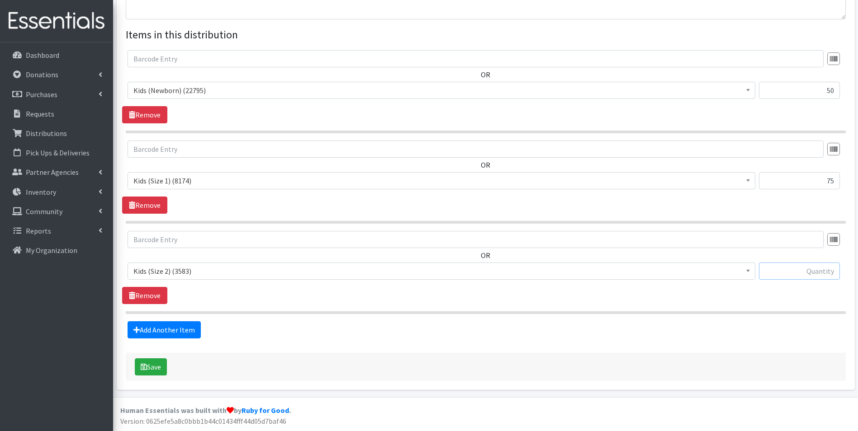
click at [800, 273] on input "text" at bounding box center [799, 271] width 81 height 17
type input "75"
click at [142, 327] on link "Add Another Item" at bounding box center [164, 330] width 73 height 17
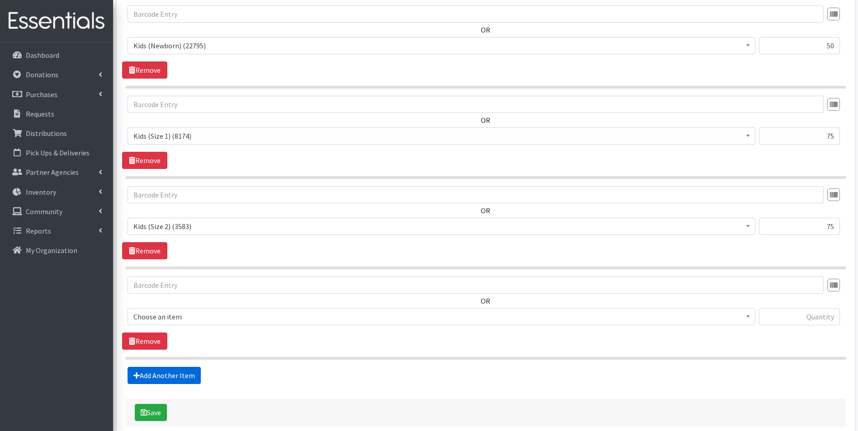
scroll to position [412, 0]
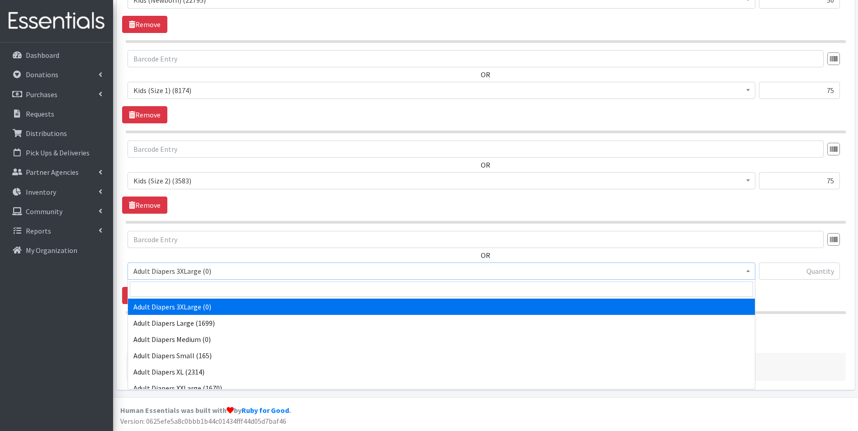
click at [212, 272] on span "Adult Diapers 3XLarge (0)" at bounding box center [441, 271] width 616 height 13
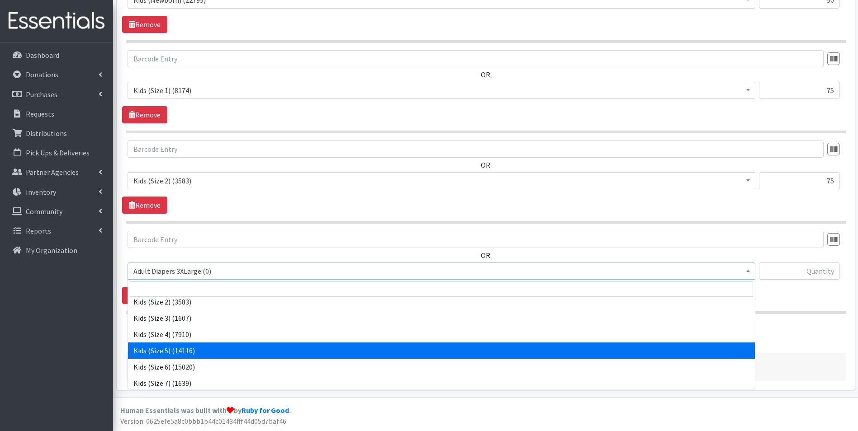
scroll to position [136, 0]
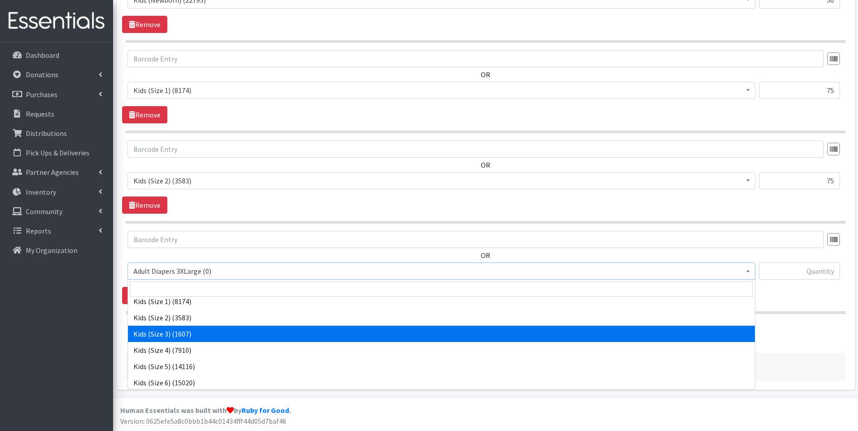
select select "7498"
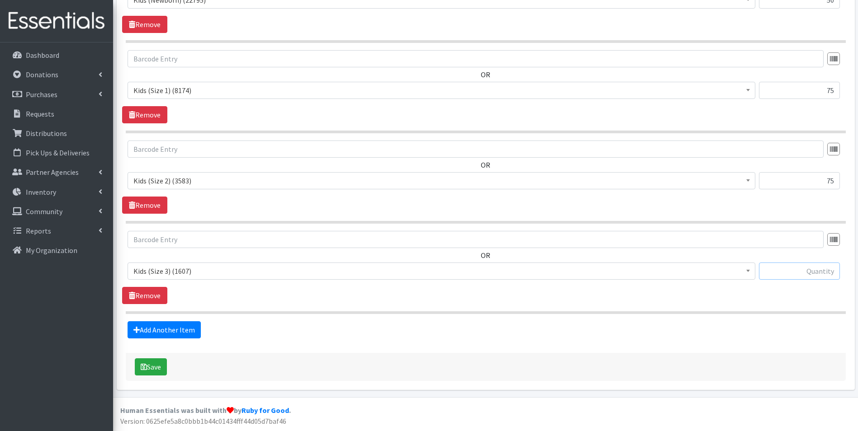
click at [782, 273] on input "text" at bounding box center [799, 271] width 81 height 17
type input "300"
click at [170, 333] on link "Add Another Item" at bounding box center [164, 330] width 73 height 17
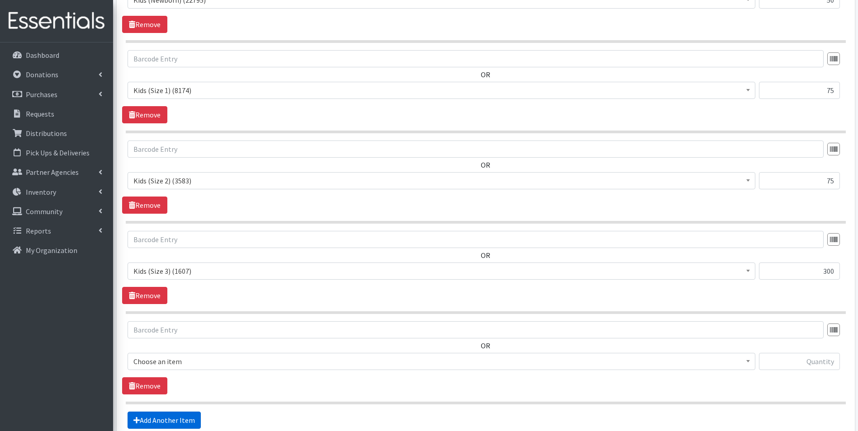
scroll to position [503, 0]
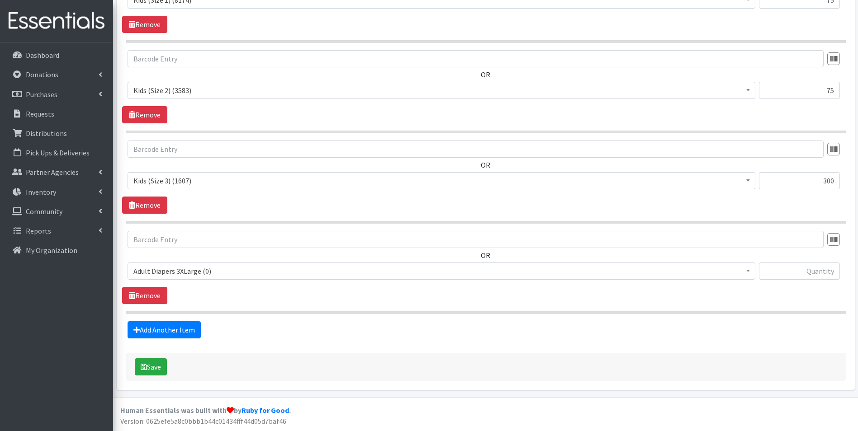
click at [231, 273] on span "Adult Diapers 3XLarge (0)" at bounding box center [441, 271] width 616 height 13
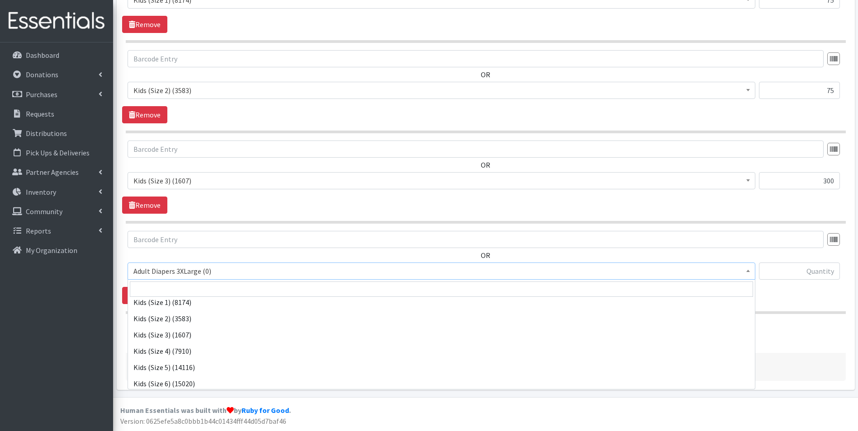
scroll to position [136, 0]
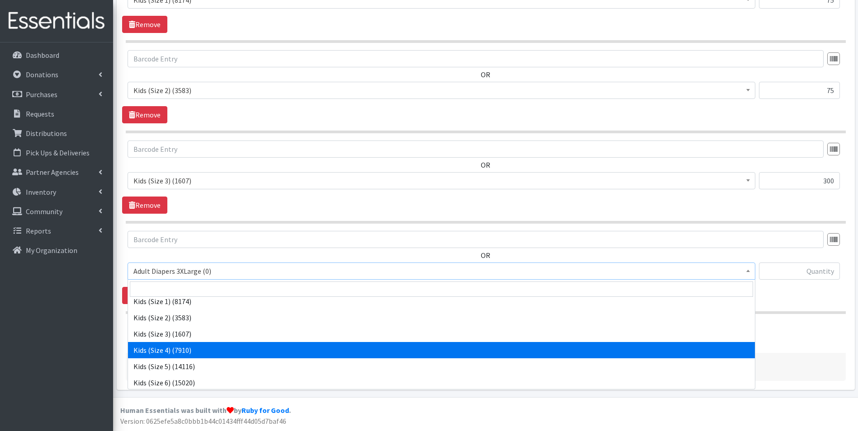
select select "7499"
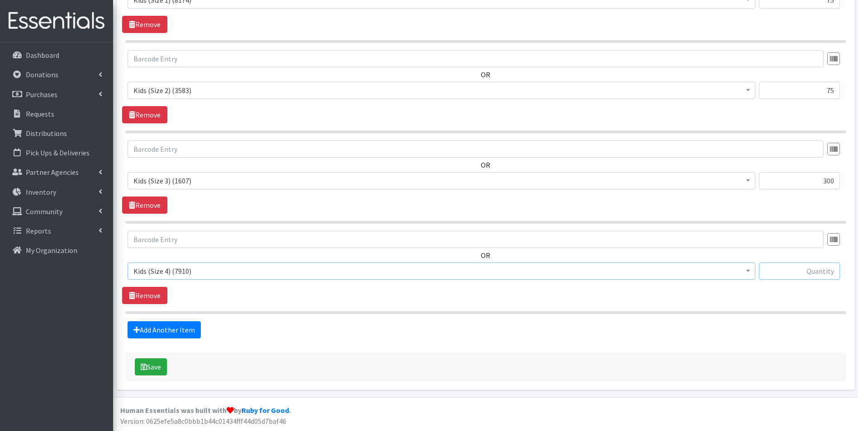
click at [812, 267] on input "text" at bounding box center [799, 271] width 81 height 17
type input "400"
click at [180, 326] on link "Add Another Item" at bounding box center [164, 330] width 73 height 17
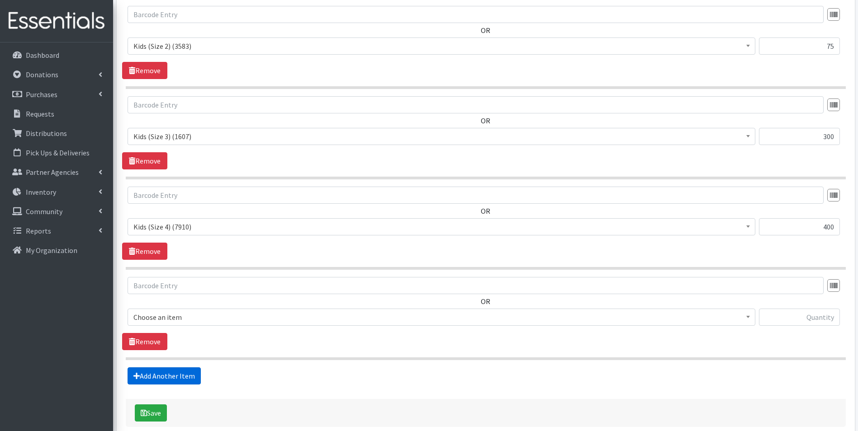
scroll to position [593, 0]
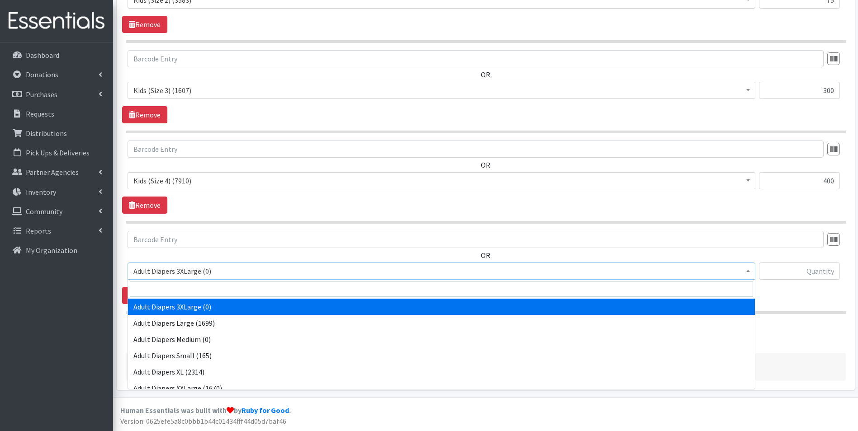
click at [262, 275] on span "Adult Diapers 3XLarge (0)" at bounding box center [441, 271] width 616 height 13
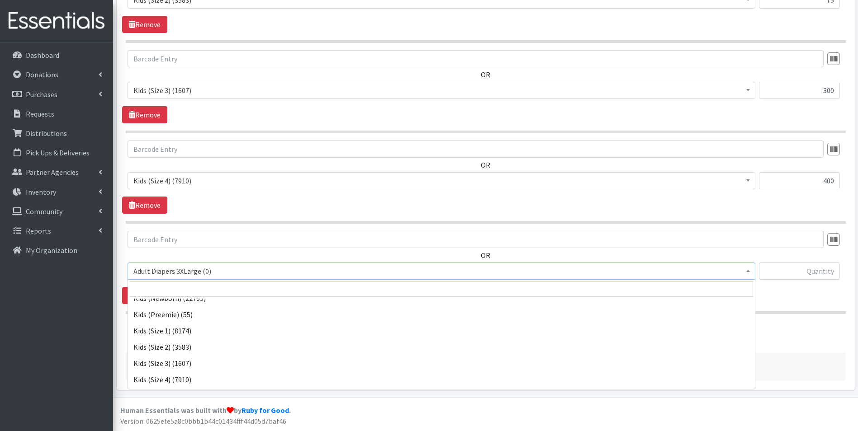
scroll to position [136, 0]
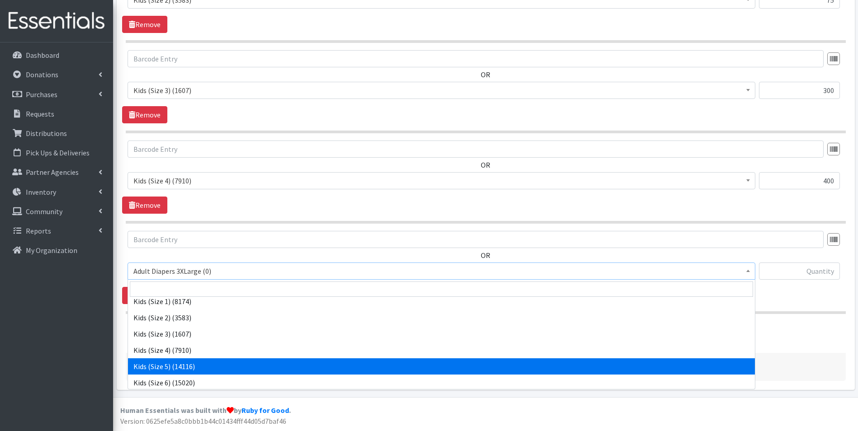
select select "7504"
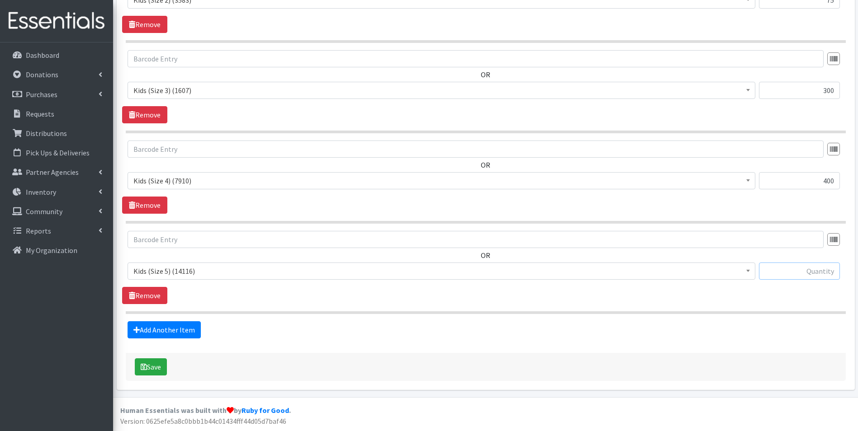
click at [814, 276] on input "text" at bounding box center [799, 271] width 81 height 17
type input "300"
click at [151, 327] on link "Add Another Item" at bounding box center [164, 330] width 73 height 17
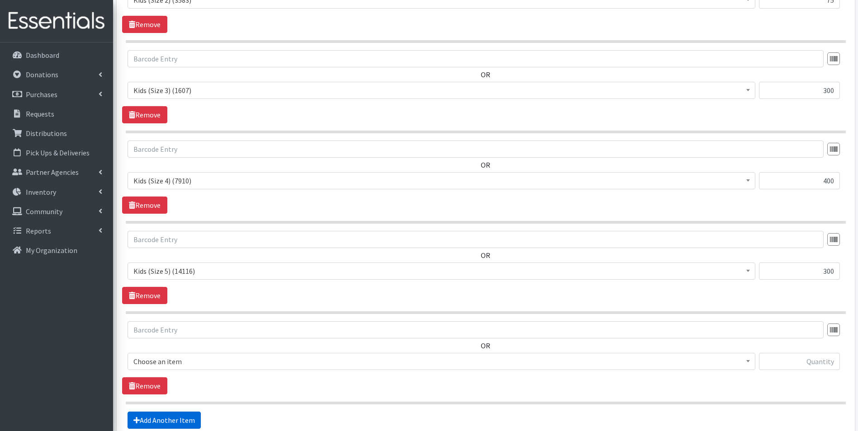
scroll to position [684, 0]
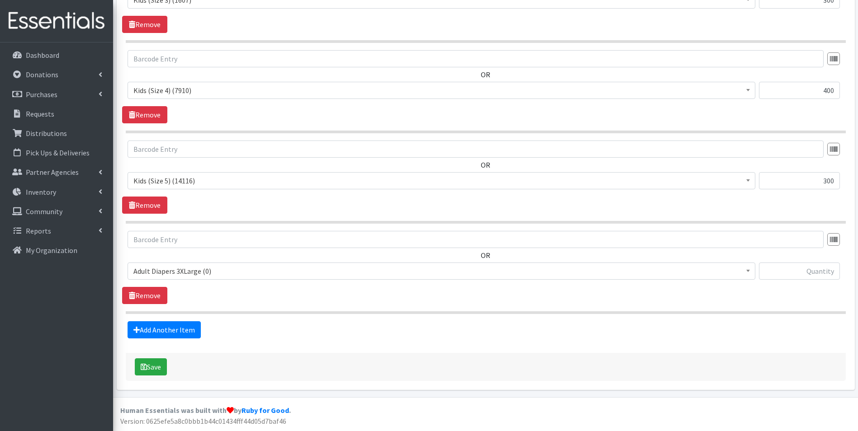
click at [231, 274] on span "Adult Diapers 3XLarge (0)" at bounding box center [441, 271] width 616 height 13
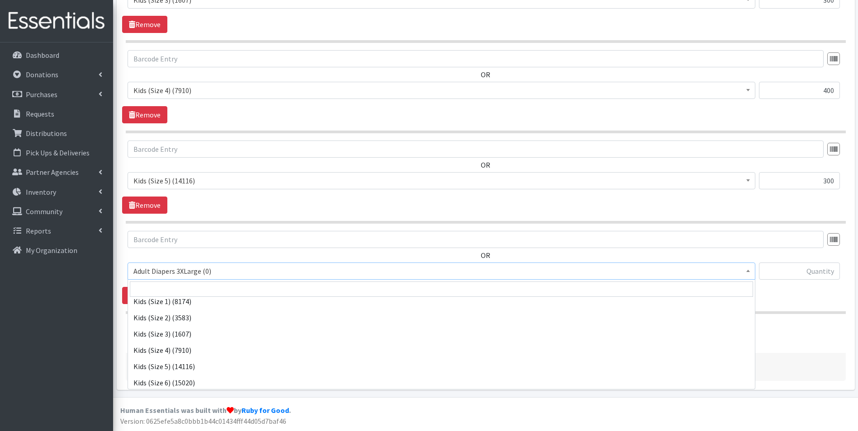
scroll to position [181, 0]
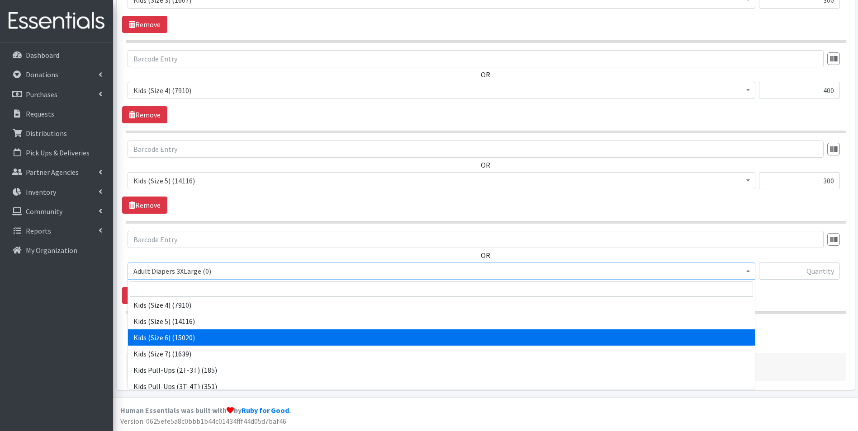
select select "7471"
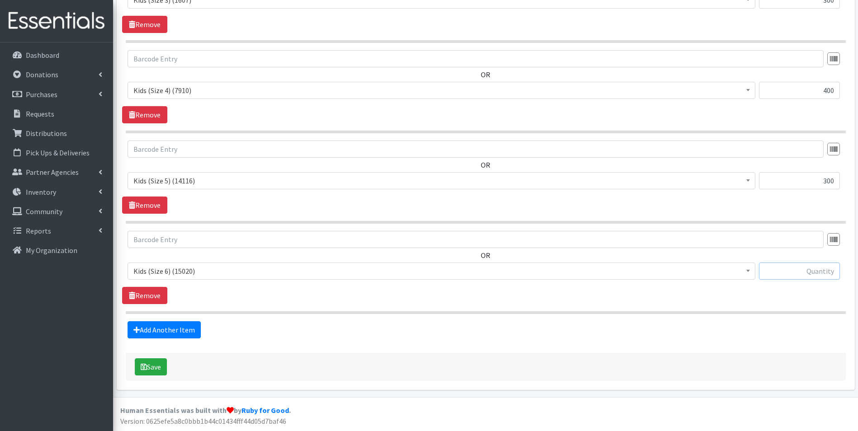
click at [779, 275] on input "text" at bounding box center [799, 271] width 81 height 17
type input "200"
click at [165, 323] on link "Add Another Item" at bounding box center [164, 330] width 73 height 17
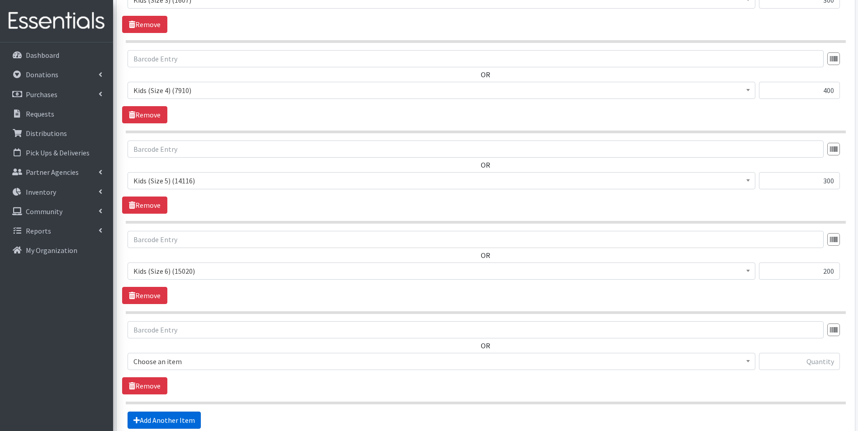
scroll to position [774, 0]
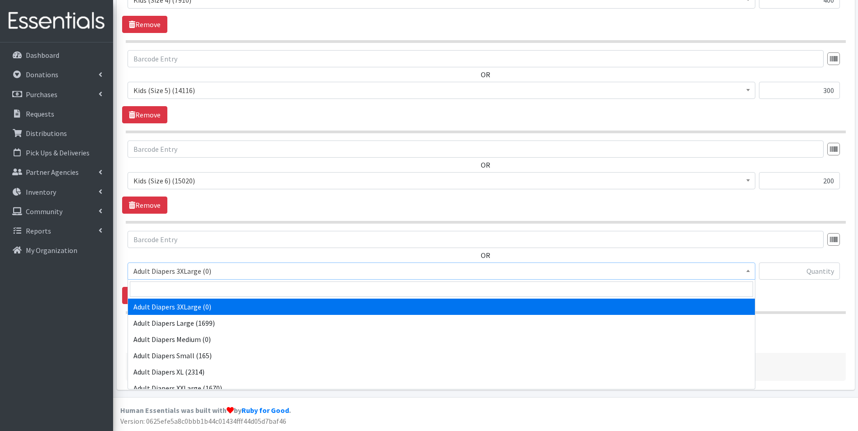
click at [202, 273] on span "Adult Diapers 3XLarge (0)" at bounding box center [441, 271] width 616 height 13
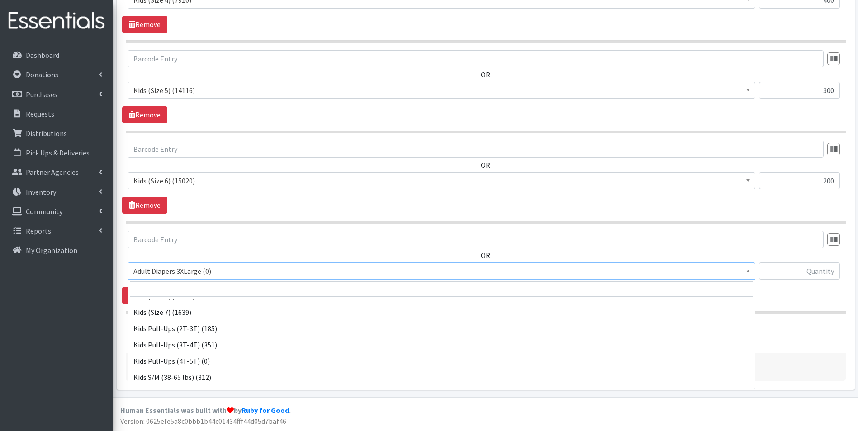
scroll to position [226, 0]
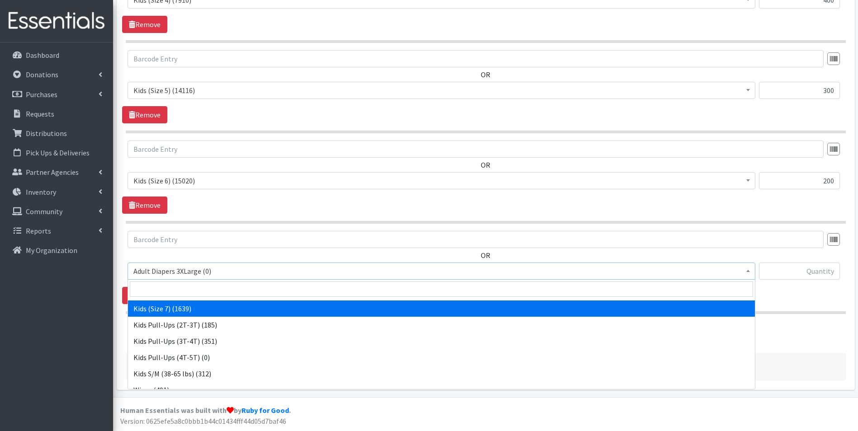
select select "12361"
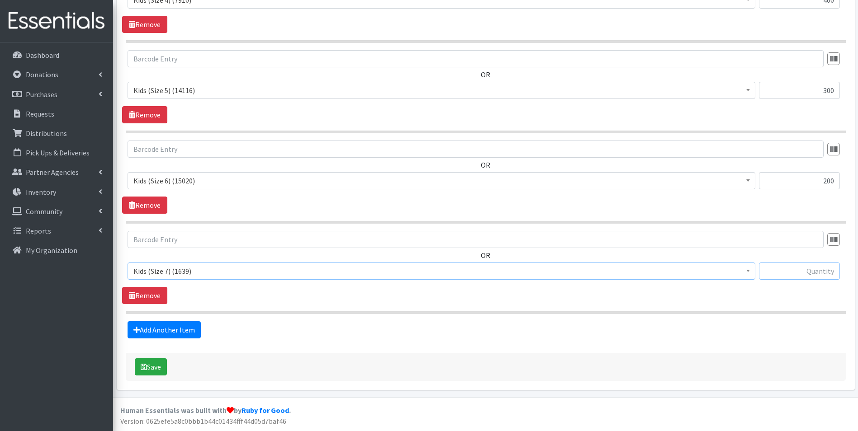
click at [783, 275] on input "text" at bounding box center [799, 271] width 81 height 17
type input "75"
click at [185, 332] on link "Add Another Item" at bounding box center [164, 330] width 73 height 17
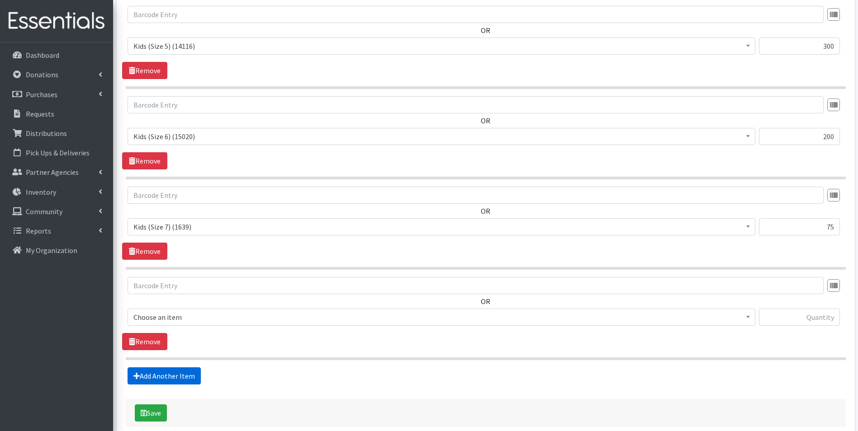
scroll to position [865, 0]
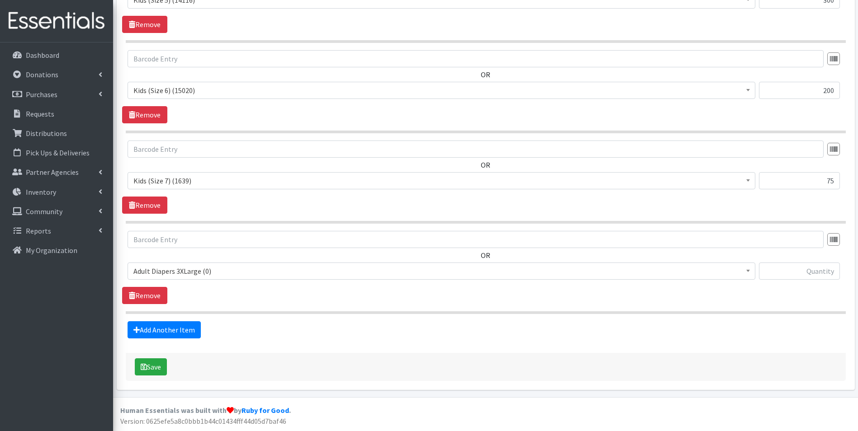
click at [217, 271] on span "Adult Diapers 3XLarge (0)" at bounding box center [441, 271] width 616 height 13
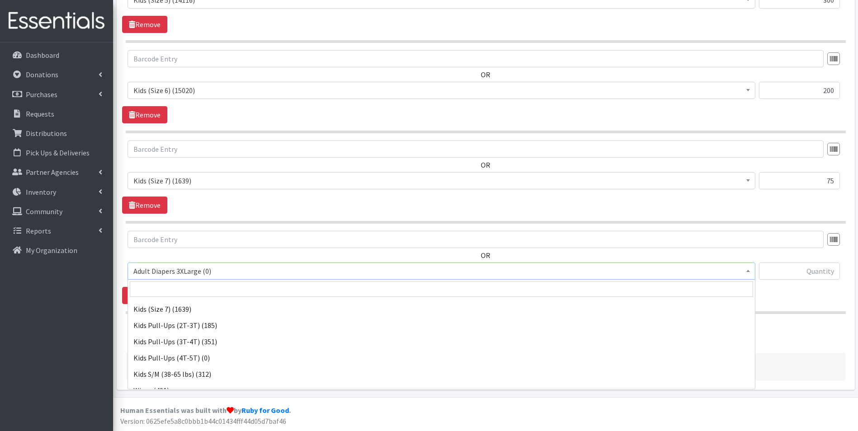
scroll to position [226, 0]
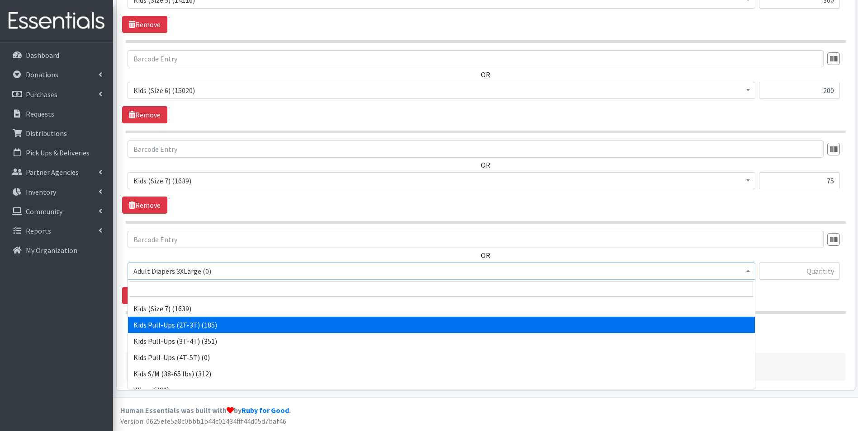
select select "7506"
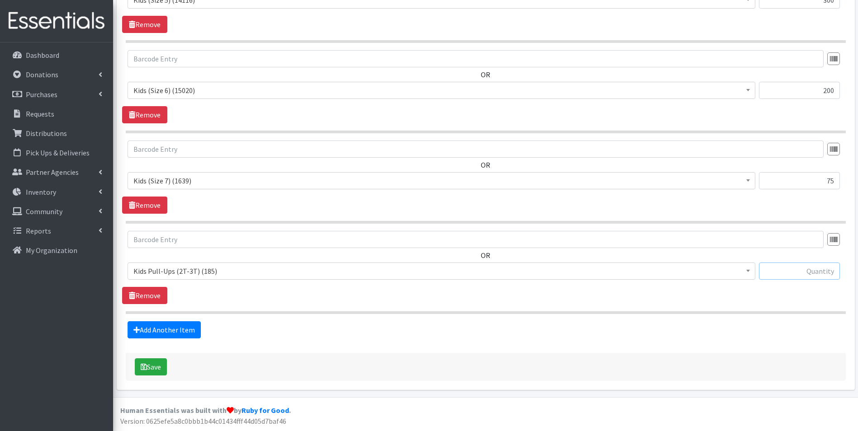
click at [819, 272] on input "text" at bounding box center [799, 271] width 81 height 17
type input "130"
click at [169, 333] on link "Add Another Item" at bounding box center [164, 330] width 73 height 17
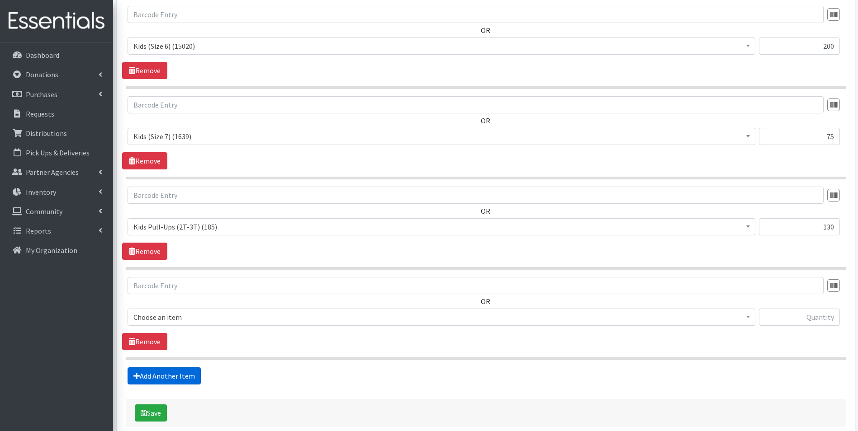
scroll to position [955, 0]
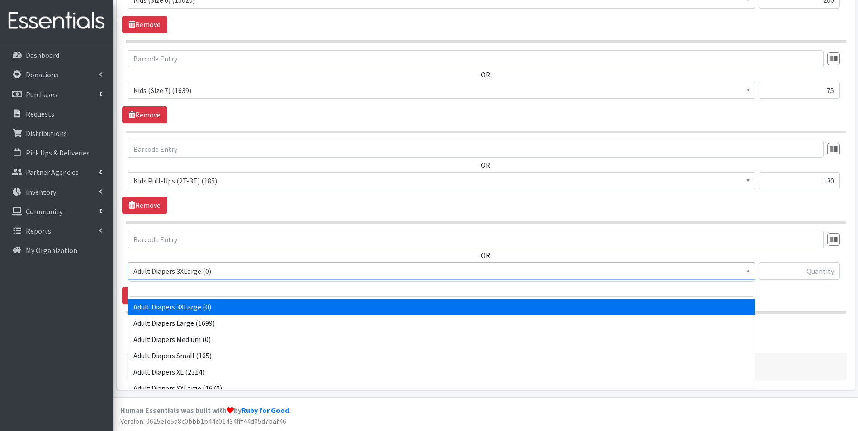
click at [221, 270] on span "Adult Diapers 3XLarge (0)" at bounding box center [441, 271] width 616 height 13
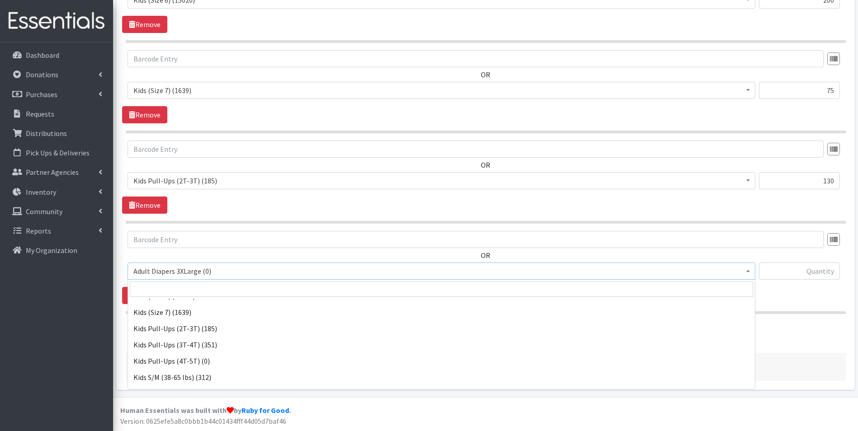
scroll to position [226, 0]
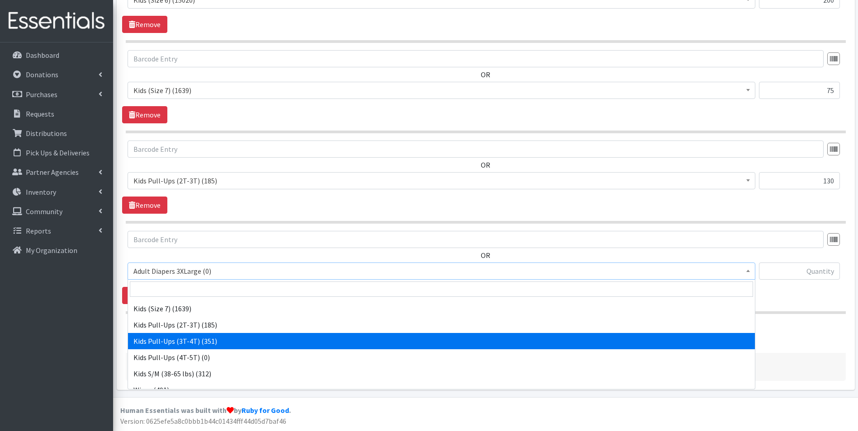
select select "7509"
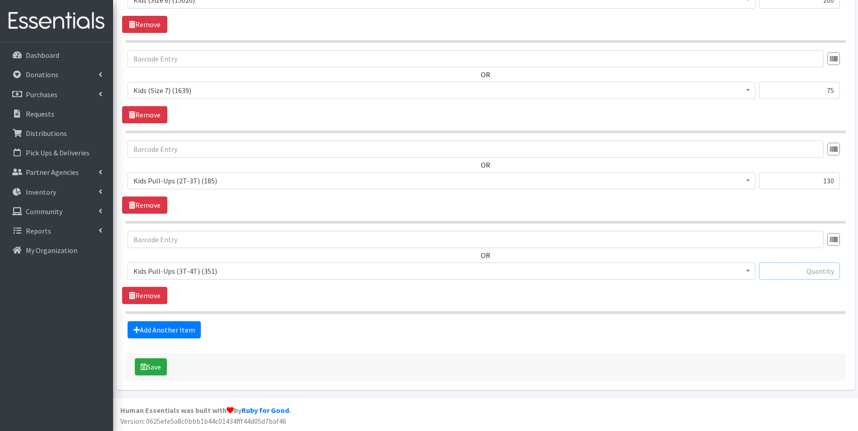
click at [782, 270] on input "text" at bounding box center [799, 271] width 81 height 17
type input "130"
click at [152, 337] on link "Add Another Item" at bounding box center [164, 330] width 73 height 17
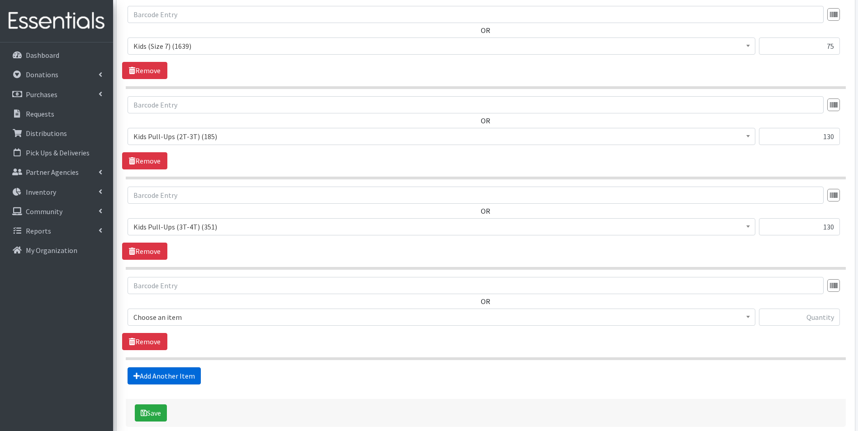
scroll to position [1046, 0]
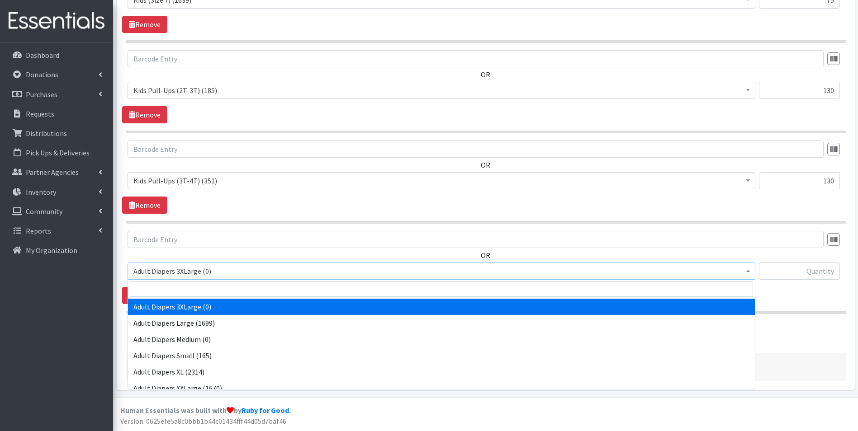
click at [211, 270] on span "Adult Diapers 3XLarge (0)" at bounding box center [441, 271] width 616 height 13
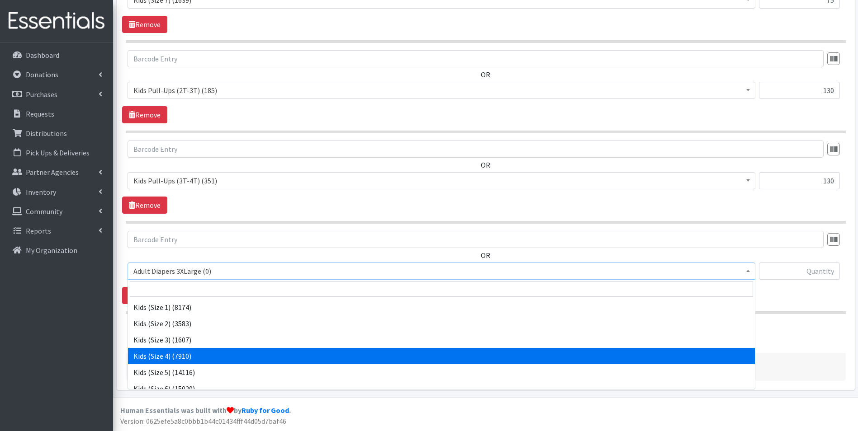
scroll to position [226, 0]
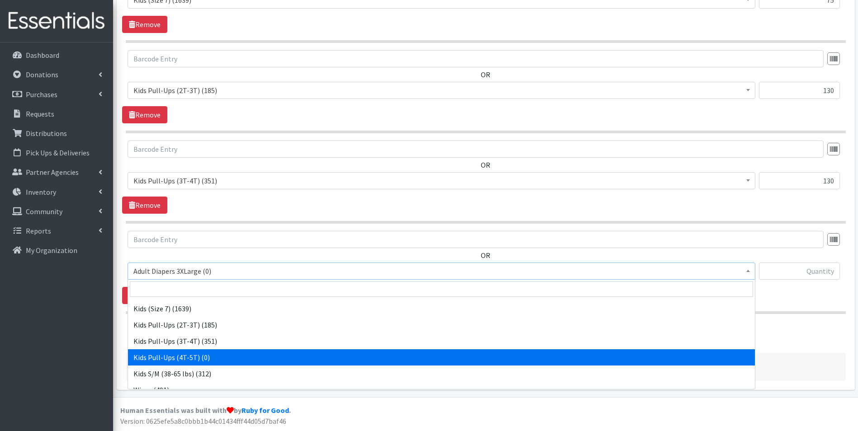
select select "7472"
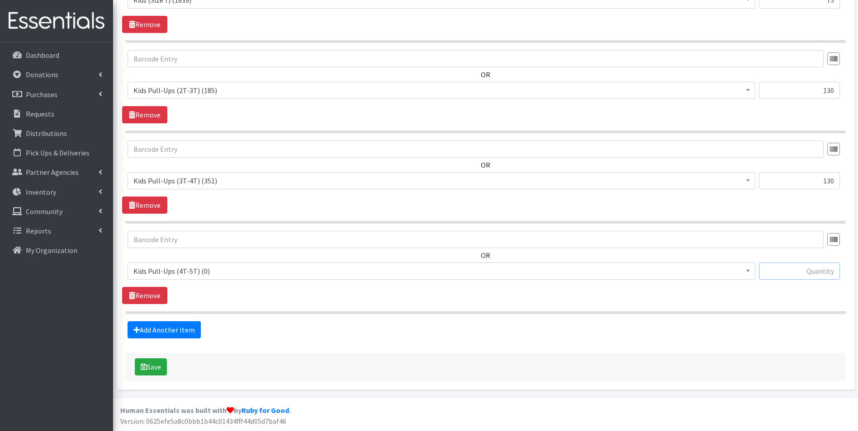
click at [765, 271] on input "text" at bounding box center [799, 271] width 81 height 17
type input "0"
click at [174, 325] on link "Add Another Item" at bounding box center [164, 330] width 73 height 17
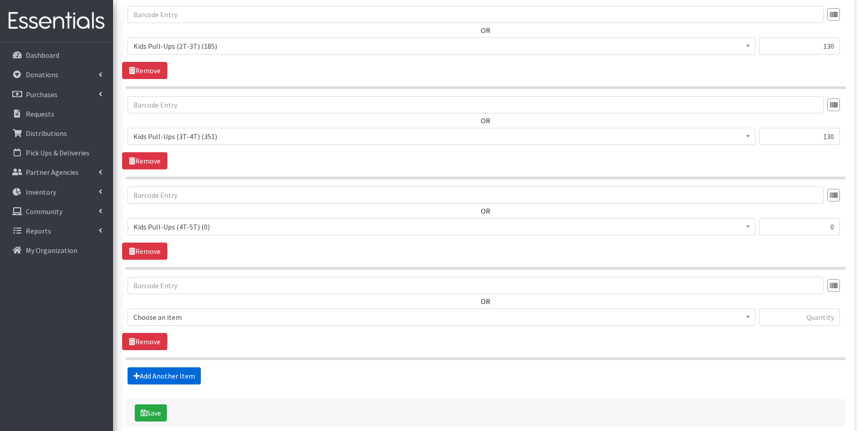
scroll to position [1136, 0]
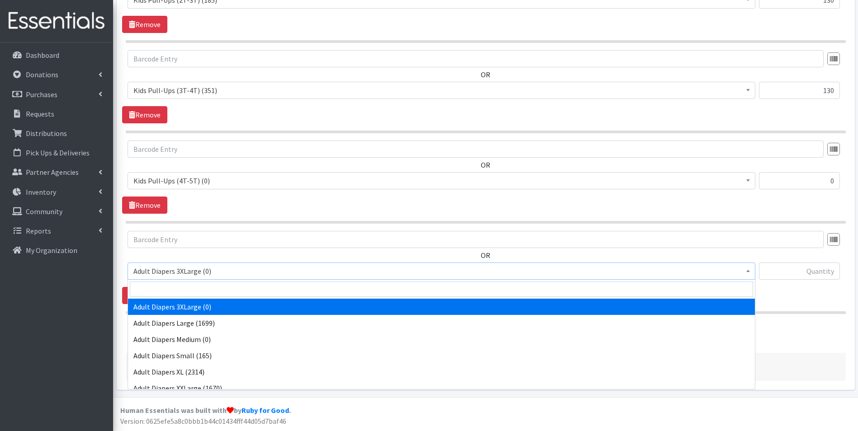
click at [203, 272] on span "Adult Diapers 3XLarge (0)" at bounding box center [441, 271] width 616 height 13
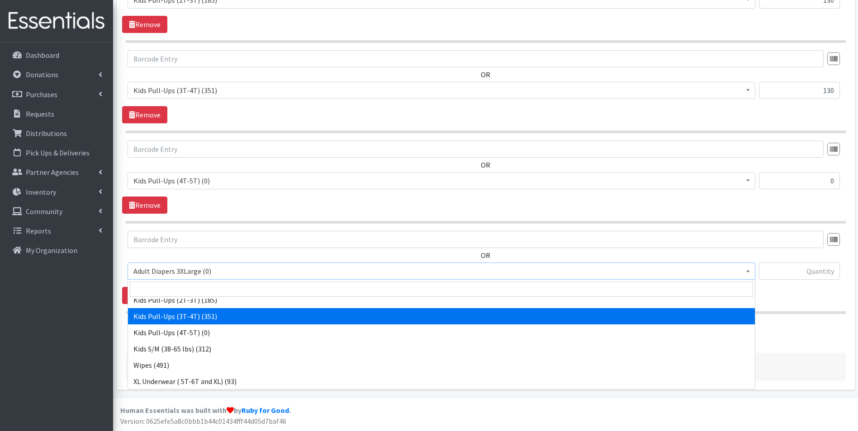
scroll to position [251, 0]
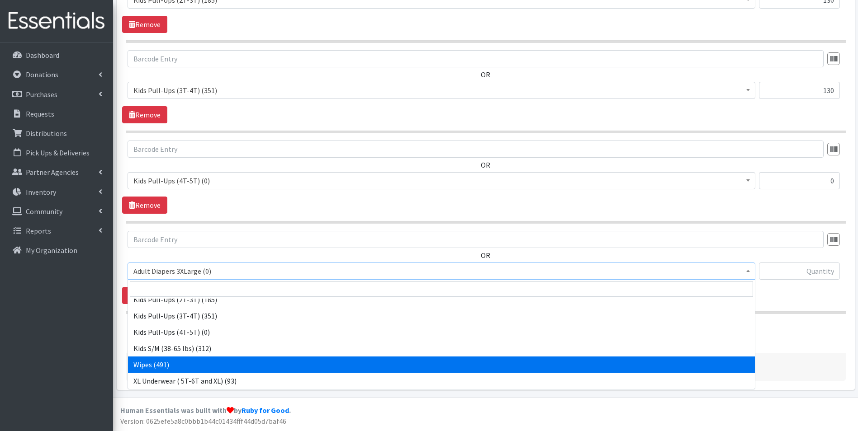
select select "8908"
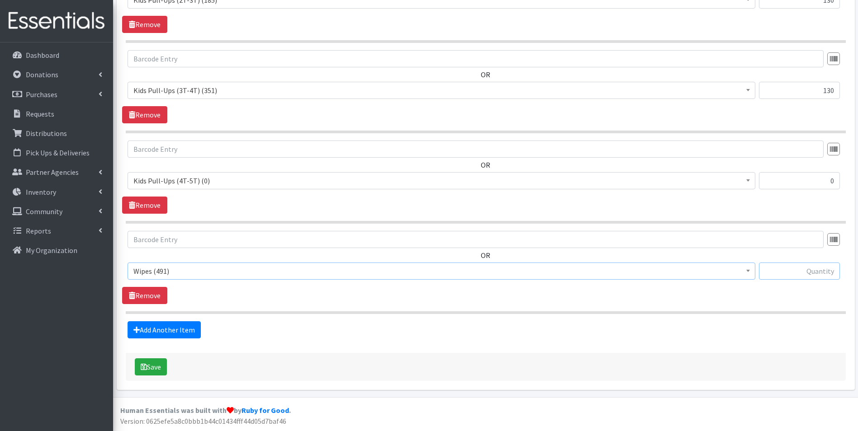
click at [803, 270] on input "text" at bounding box center [799, 271] width 81 height 17
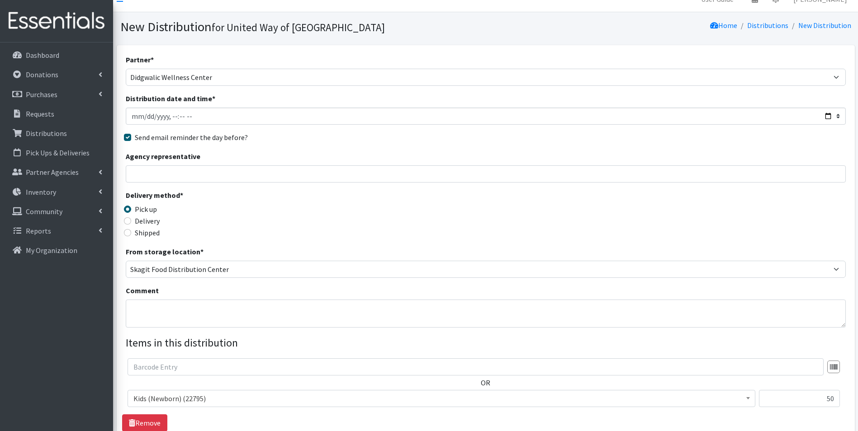
scroll to position [0, 0]
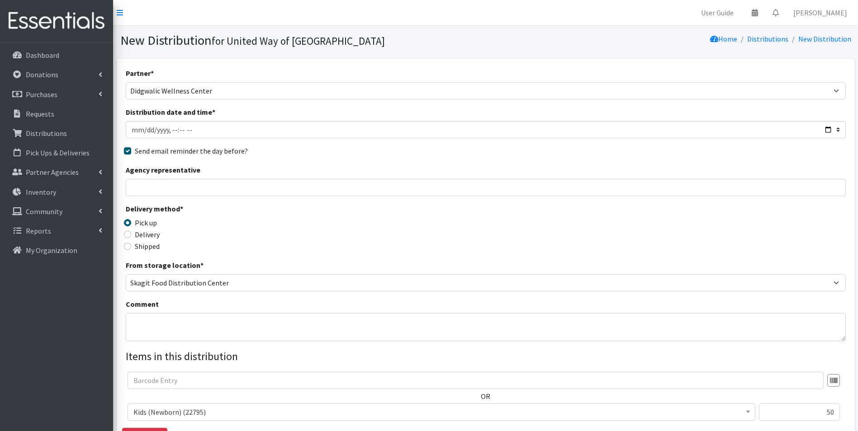
type input "50"
click at [199, 332] on textarea "Comment" at bounding box center [486, 327] width 720 height 28
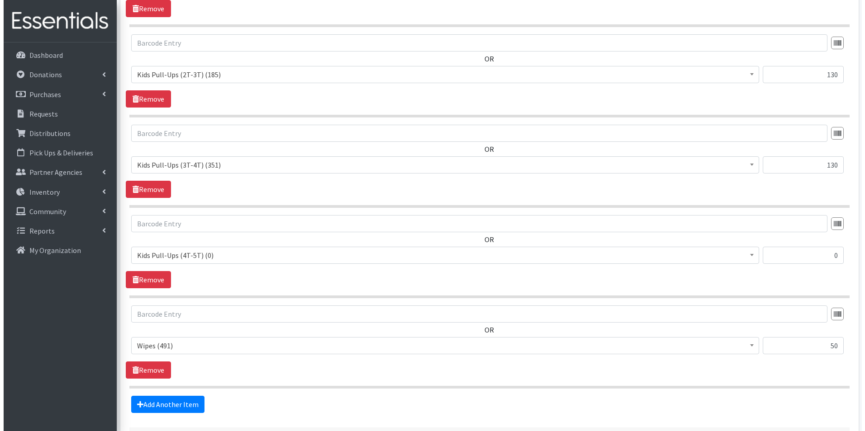
scroll to position [1136, 0]
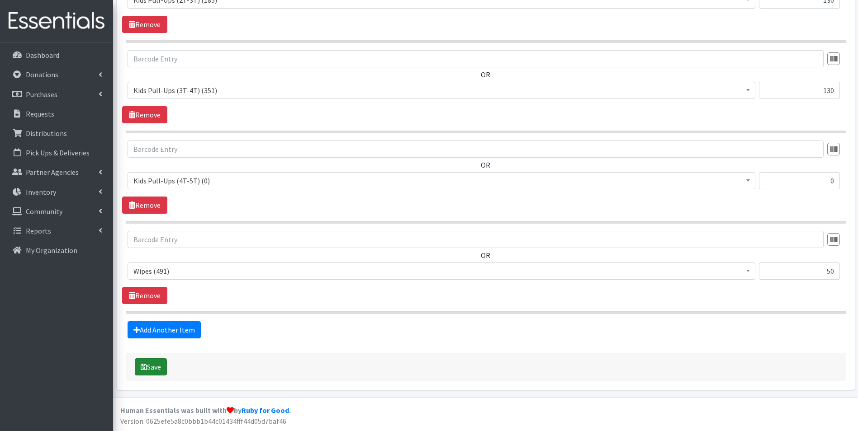
click at [163, 363] on button "Save" at bounding box center [151, 367] width 32 height 17
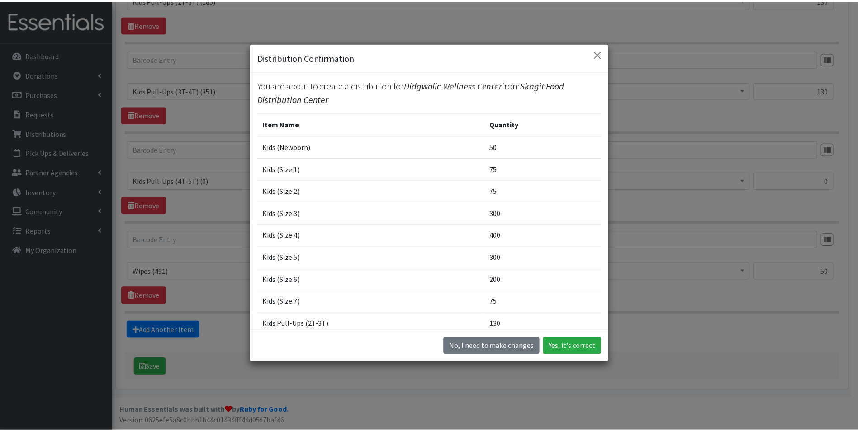
scroll to position [0, 0]
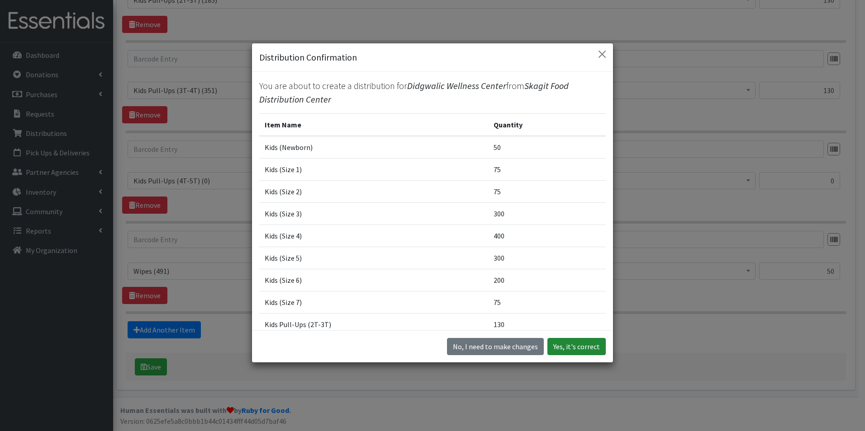
click at [582, 343] on button "Yes, it's correct" at bounding box center [576, 346] width 58 height 17
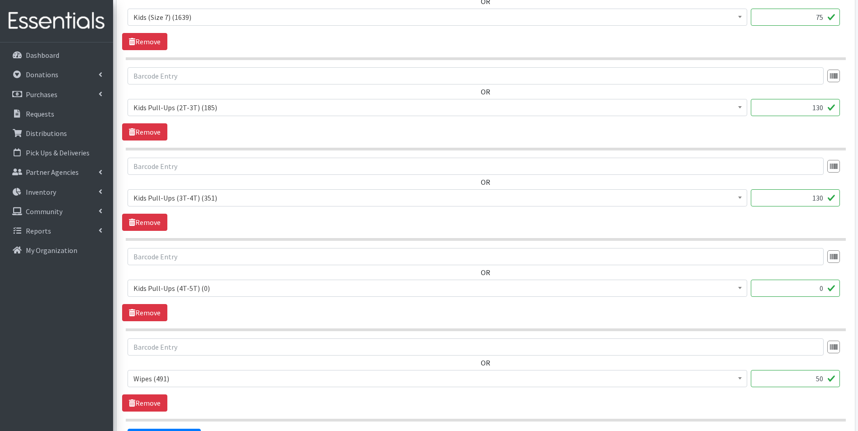
scroll to position [1085, 0]
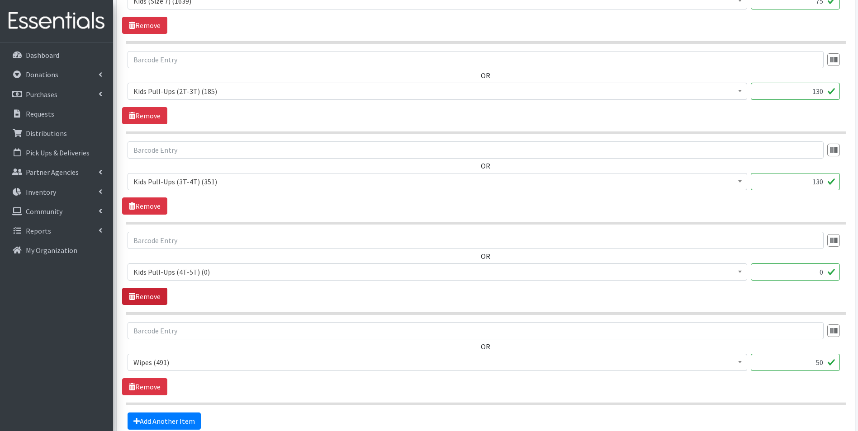
click at [163, 292] on link "Remove" at bounding box center [144, 296] width 45 height 17
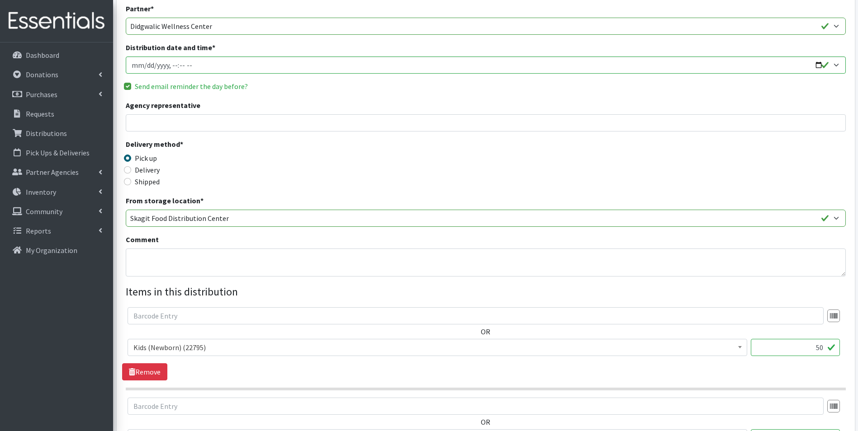
scroll to position [136, 0]
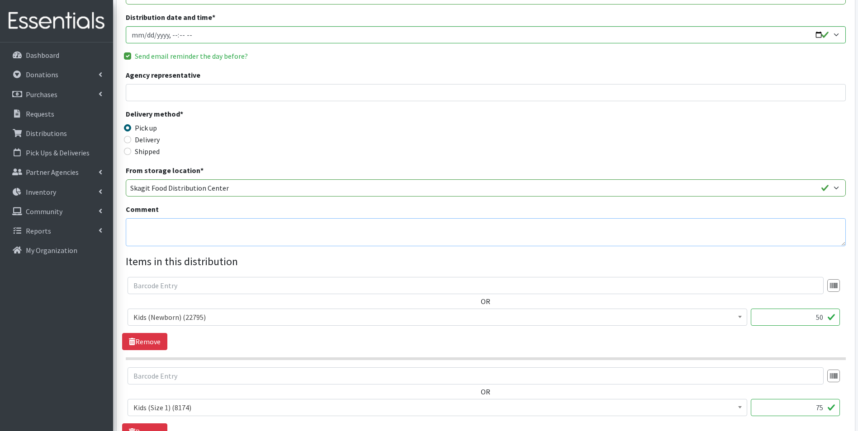
click at [226, 237] on textarea "Comment" at bounding box center [486, 232] width 720 height 28
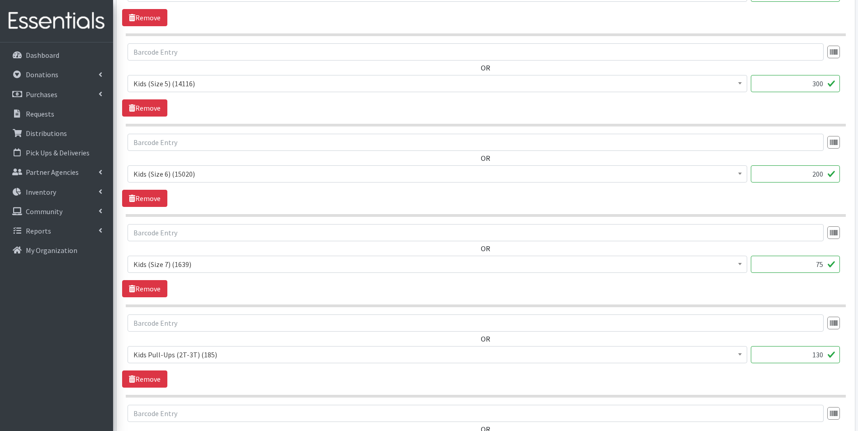
scroll to position [995, 0]
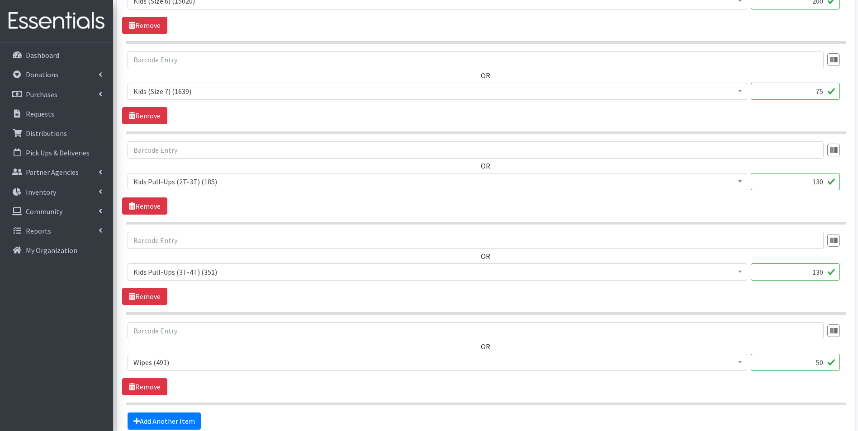
drag, startPoint x: 826, startPoint y: 270, endPoint x: 801, endPoint y: 272, distance: 25.4
click at [801, 272] on input "130" at bounding box center [795, 272] width 89 height 17
click at [807, 276] on input "130" at bounding box center [795, 272] width 89 height 17
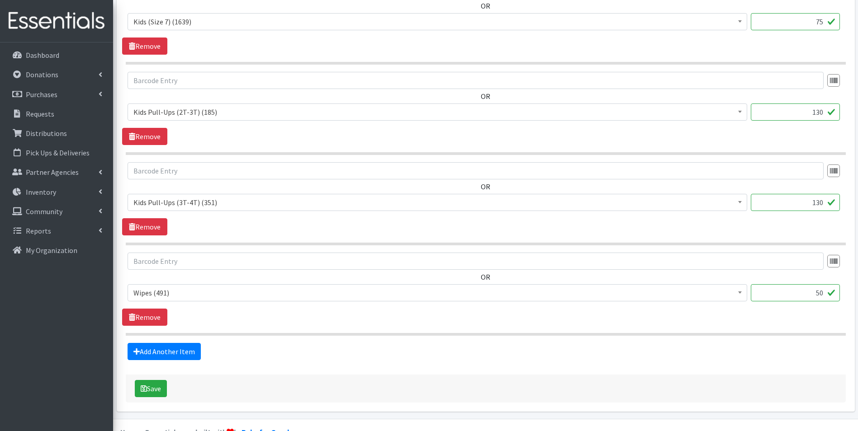
scroll to position [1086, 0]
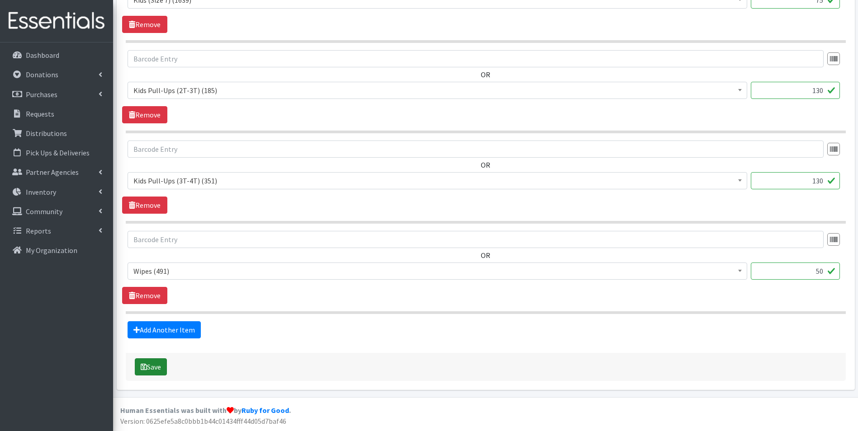
click at [162, 373] on button "Save" at bounding box center [151, 367] width 32 height 17
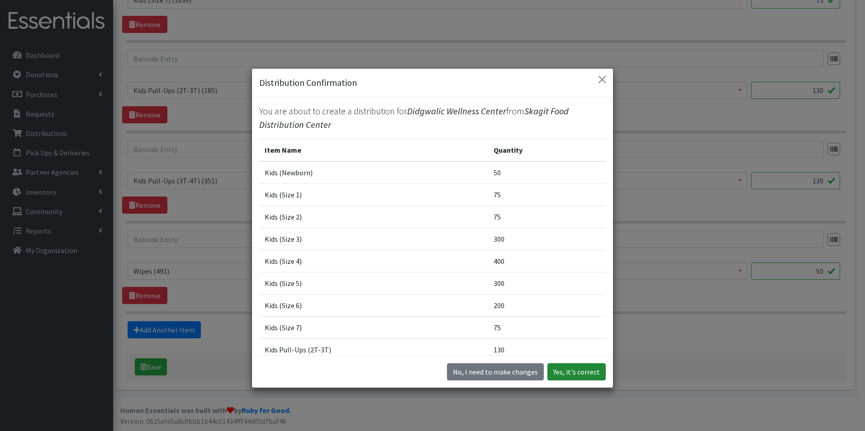
click at [581, 374] on button "Yes, it's correct" at bounding box center [576, 372] width 58 height 17
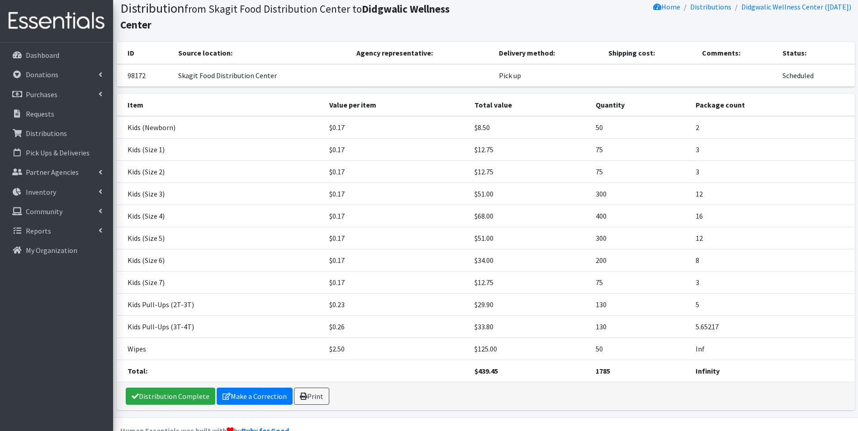
scroll to position [67, 0]
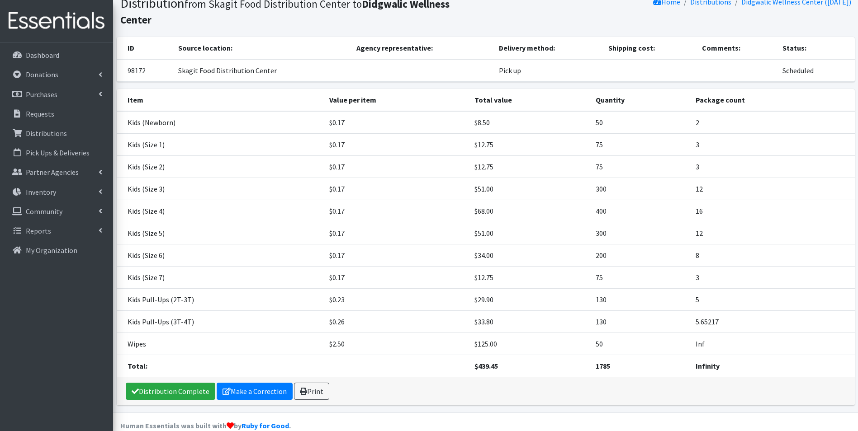
click at [320, 383] on link "Print" at bounding box center [311, 391] width 35 height 17
